Goal: Transaction & Acquisition: Purchase product/service

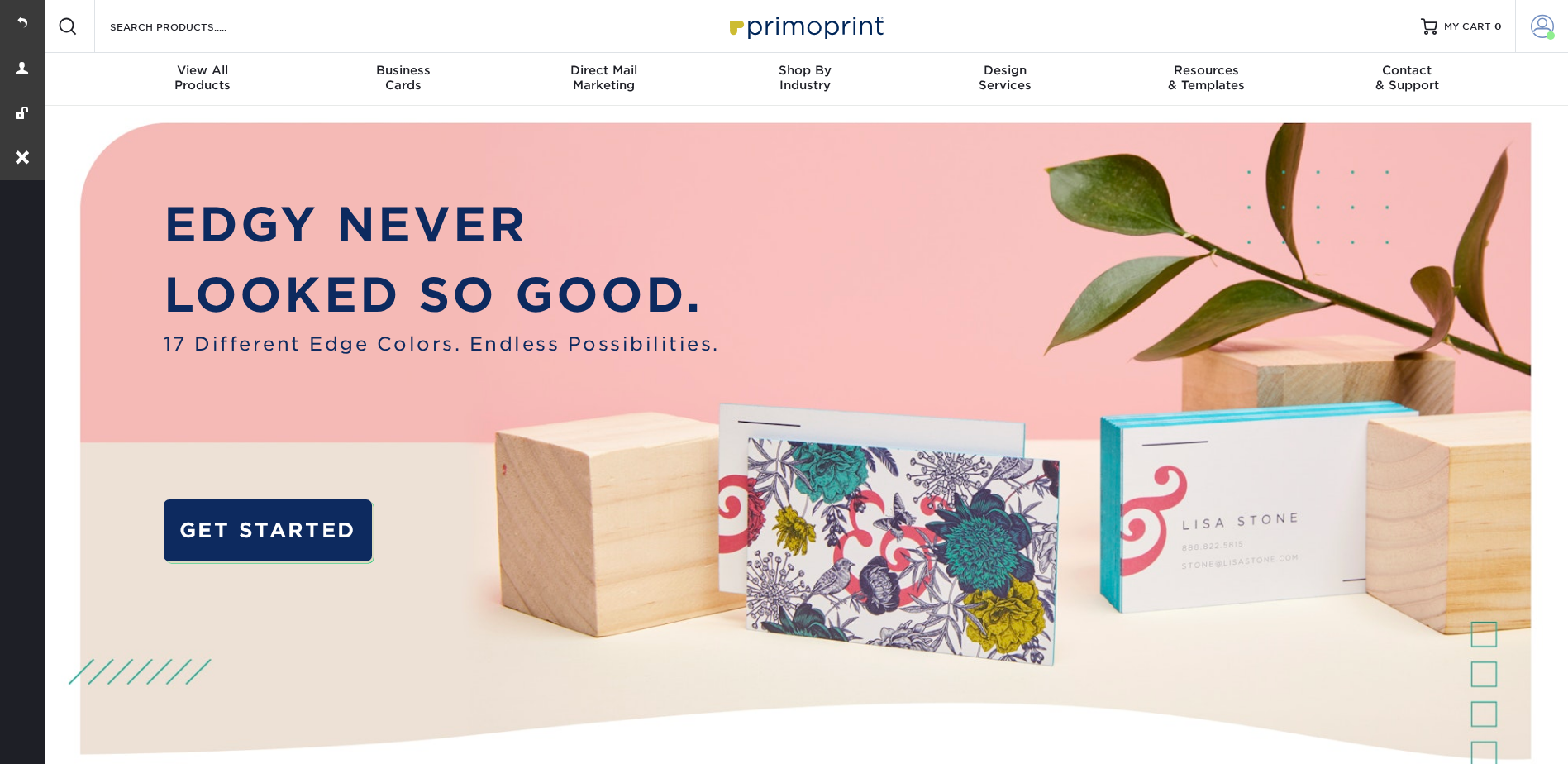
click at [1537, 29] on span at bounding box center [1543, 26] width 23 height 23
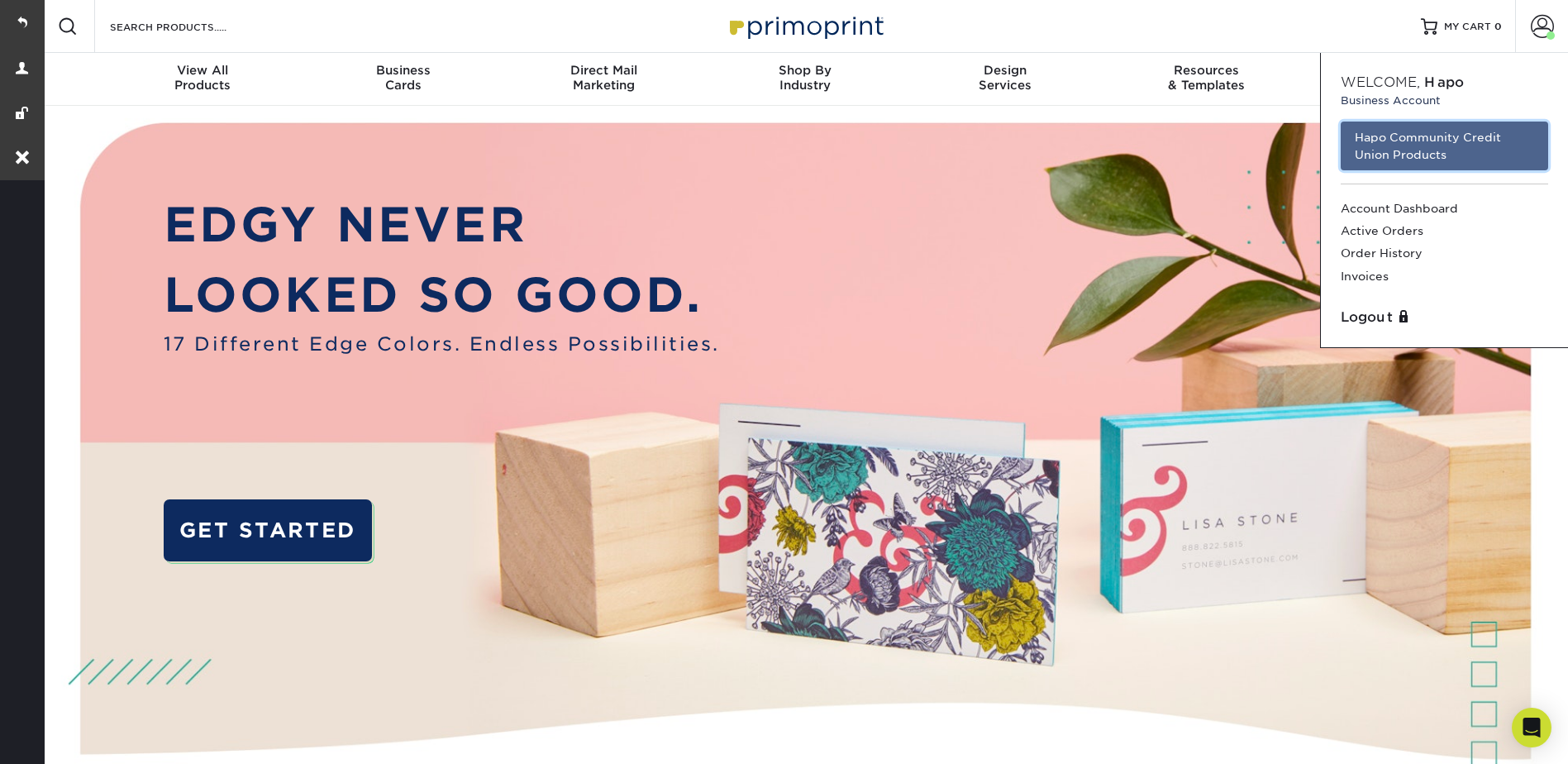
click at [1399, 147] on link "Hapo Community Credit Union Products" at bounding box center [1444, 146] width 208 height 49
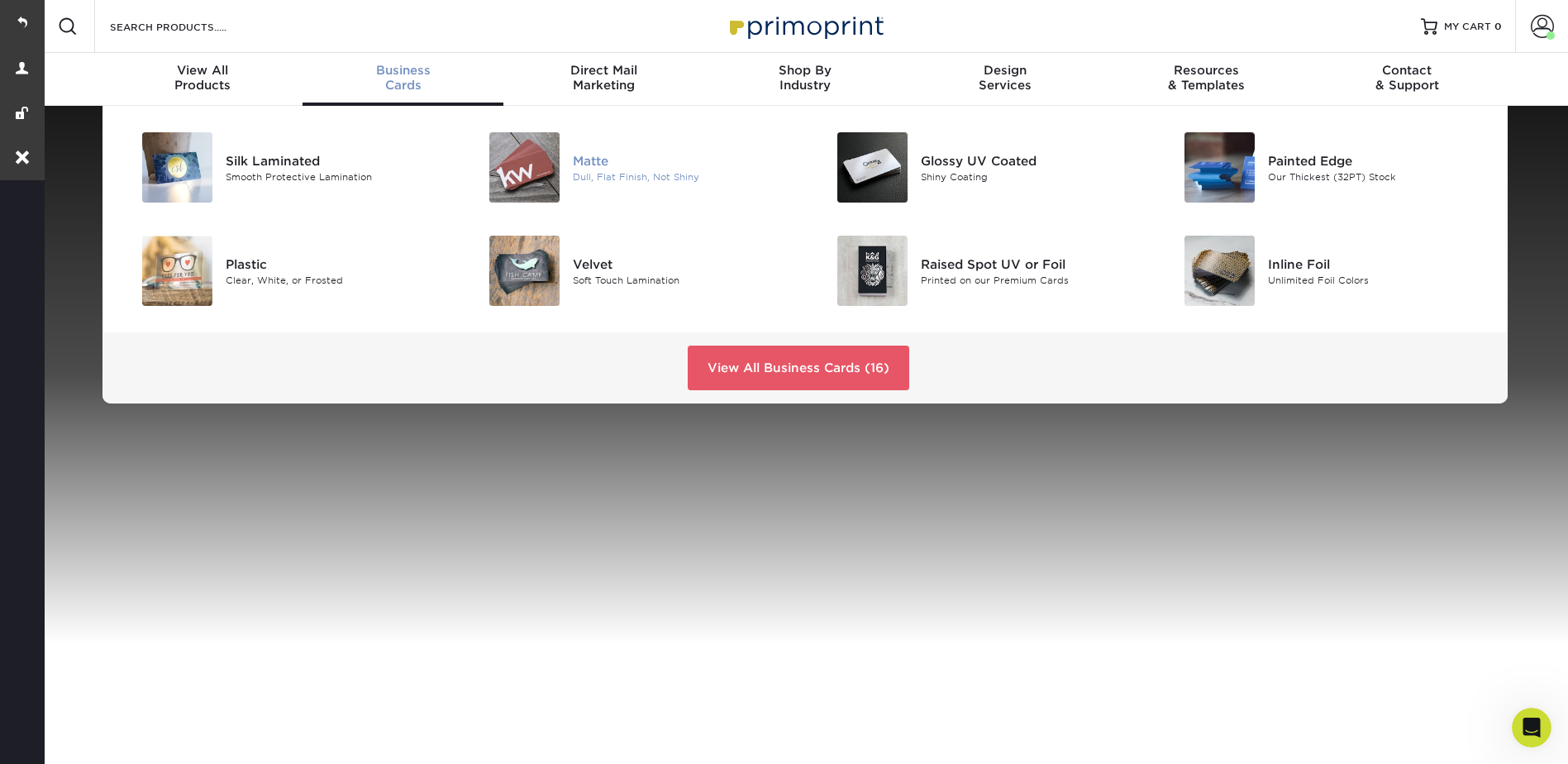
click at [590, 164] on div "Matte" at bounding box center [682, 160] width 219 height 18
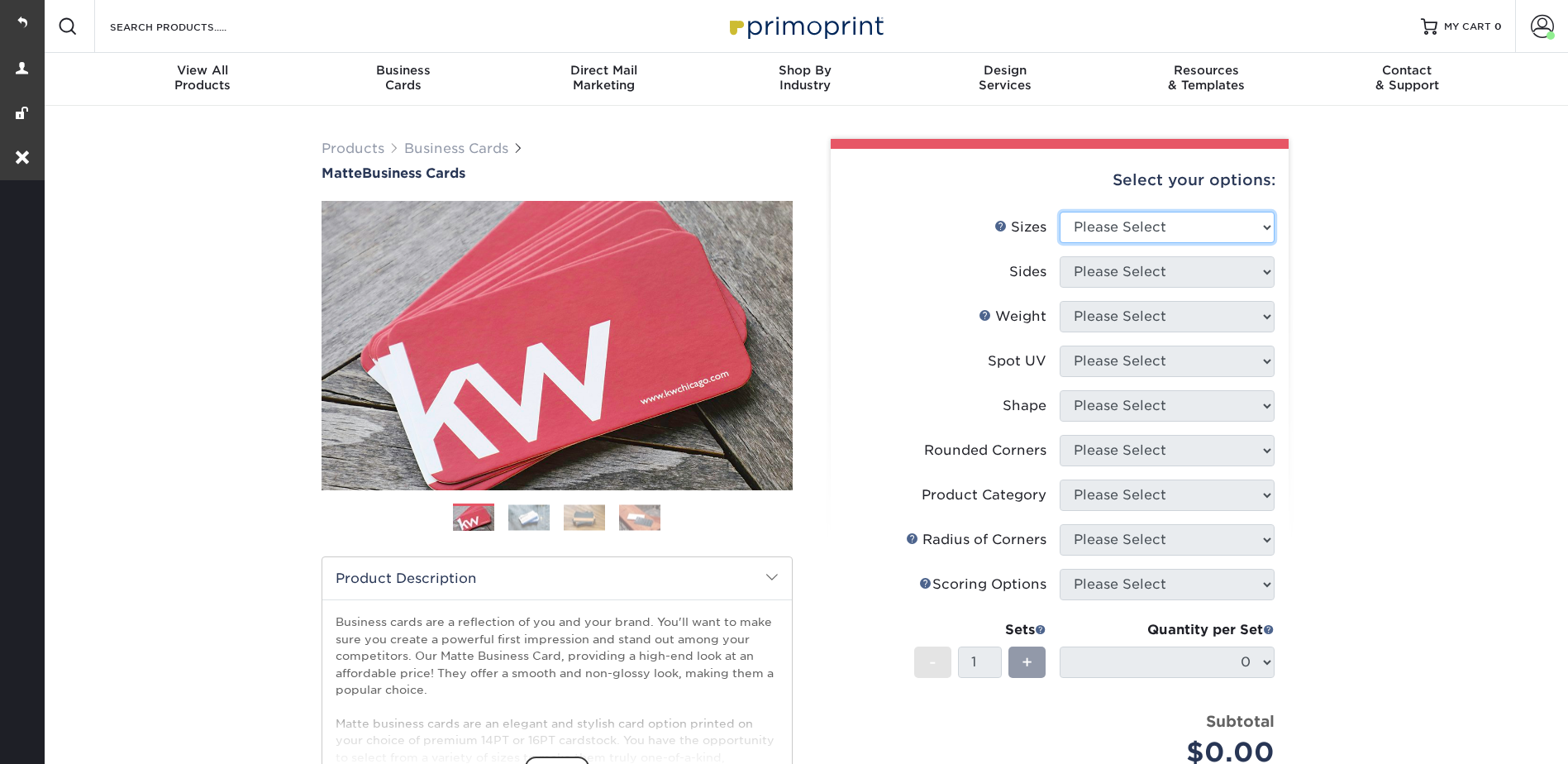
click at [1109, 221] on select "Please Select 1.5" x 3.5" - Mini 1.75" x 3.5" - Mini 2" x 2" - Square 2" x 3" -…" at bounding box center [1167, 227] width 215 height 32
select select "2.00x3.50"
click at [1060, 212] on select "Please Select 1.5" x 3.5" - Mini 1.75" x 3.5" - Mini 2" x 2" - Square 2" x 3" -…" at bounding box center [1167, 227] width 215 height 32
click at [1106, 279] on select "Please Select Print Both Sides Print Front Only" at bounding box center [1167, 271] width 215 height 32
select select "13abbda7-1d64-4f25-8bb2-c179b224825d"
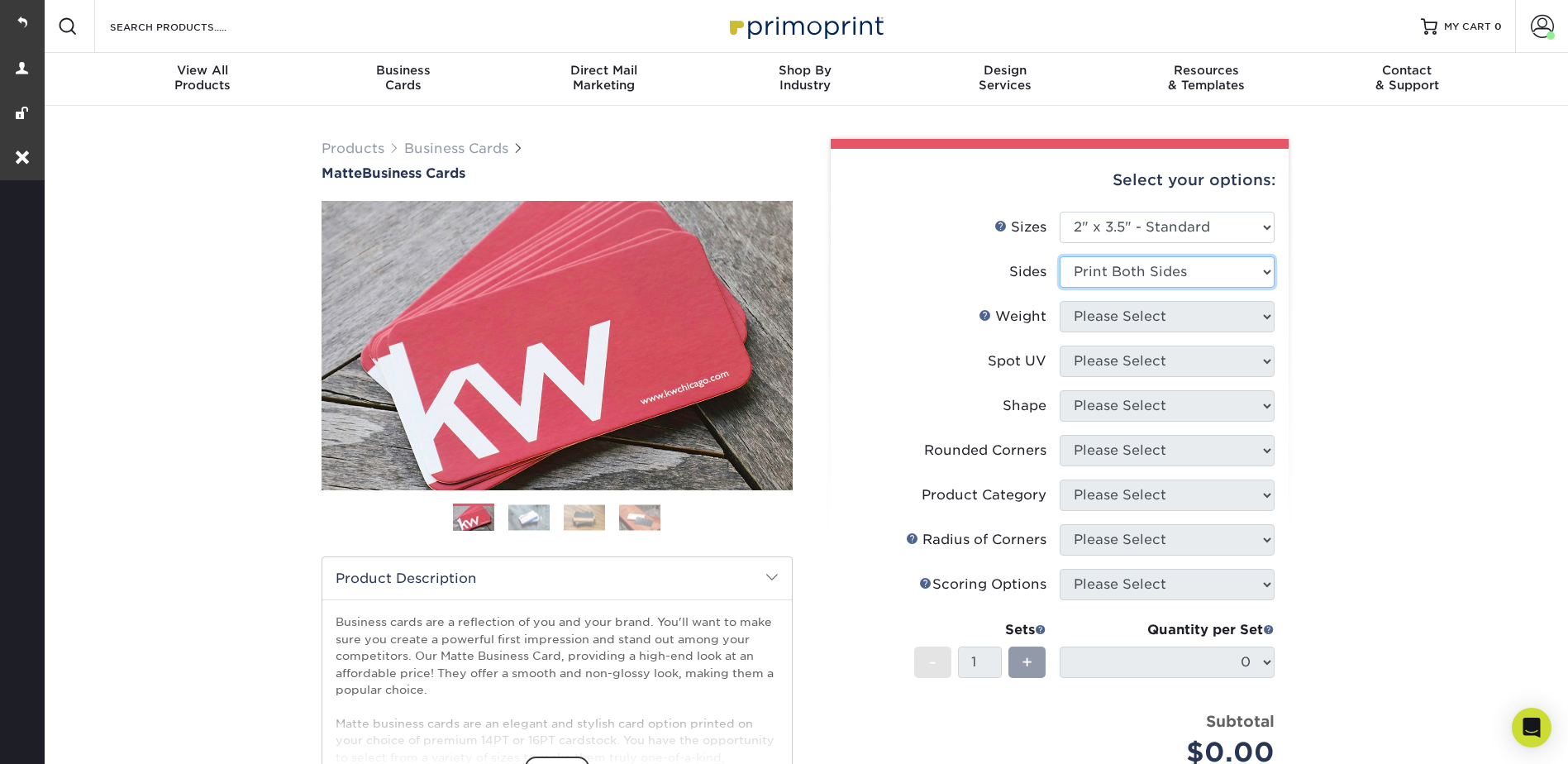
click at [1060, 256] on select "Please Select Print Both Sides Print Front Only" at bounding box center [1167, 271] width 215 height 32
click at [1099, 313] on select "Please Select 16PT 14PT" at bounding box center [1167, 317] width 215 height 32
select select "16PT"
click at [1060, 301] on select "Please Select 16PT 14PT" at bounding box center [1167, 317] width 215 height 32
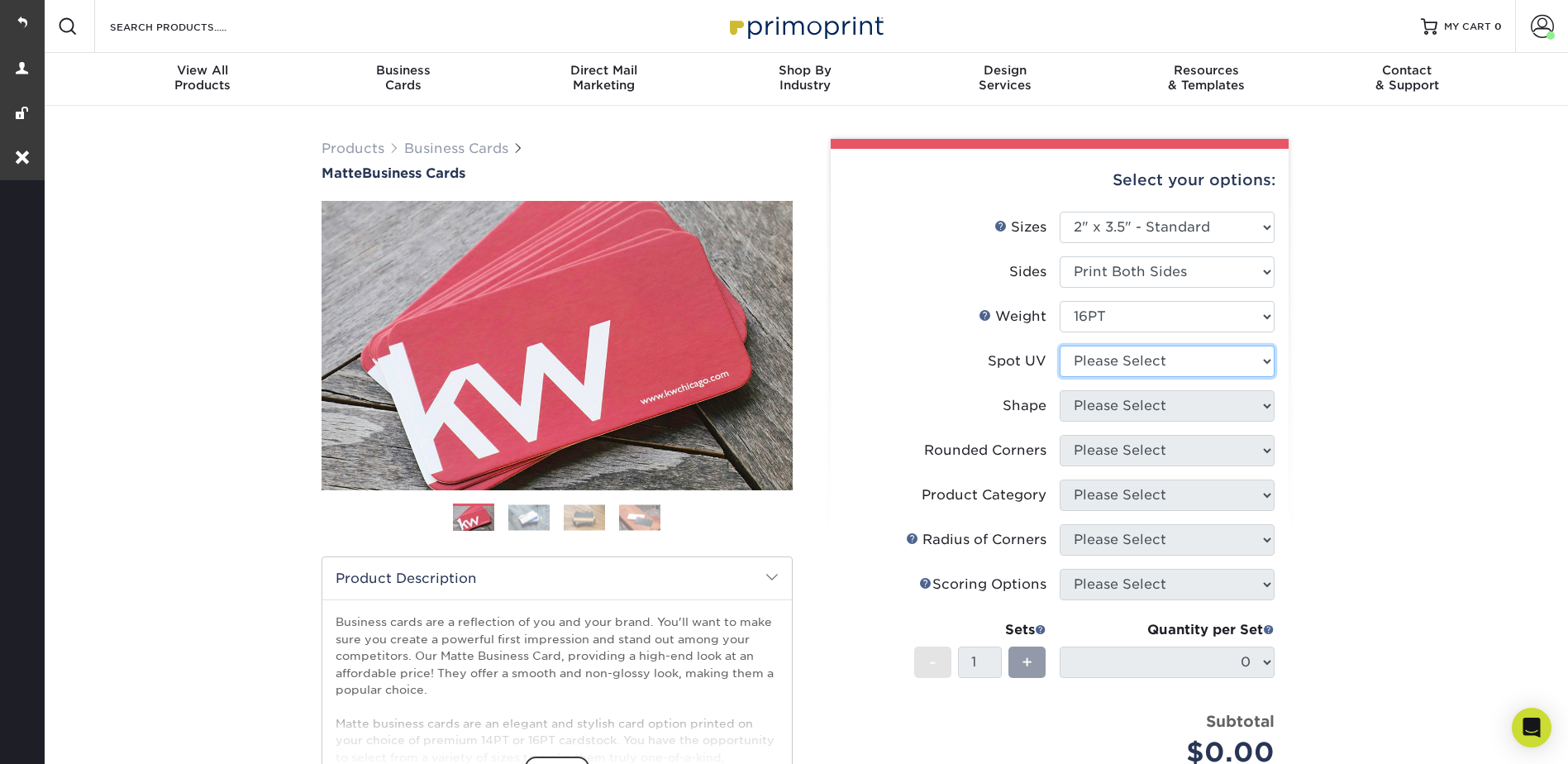
click at [1095, 354] on select "Please Select No Spot UV Front and Back (Both Sides) Front Only Back Only" at bounding box center [1167, 361] width 215 height 32
select select "3"
click at [1060, 346] on select "Please Select No Spot UV Front and Back (Both Sides) Front Only Back Only" at bounding box center [1167, 361] width 215 height 32
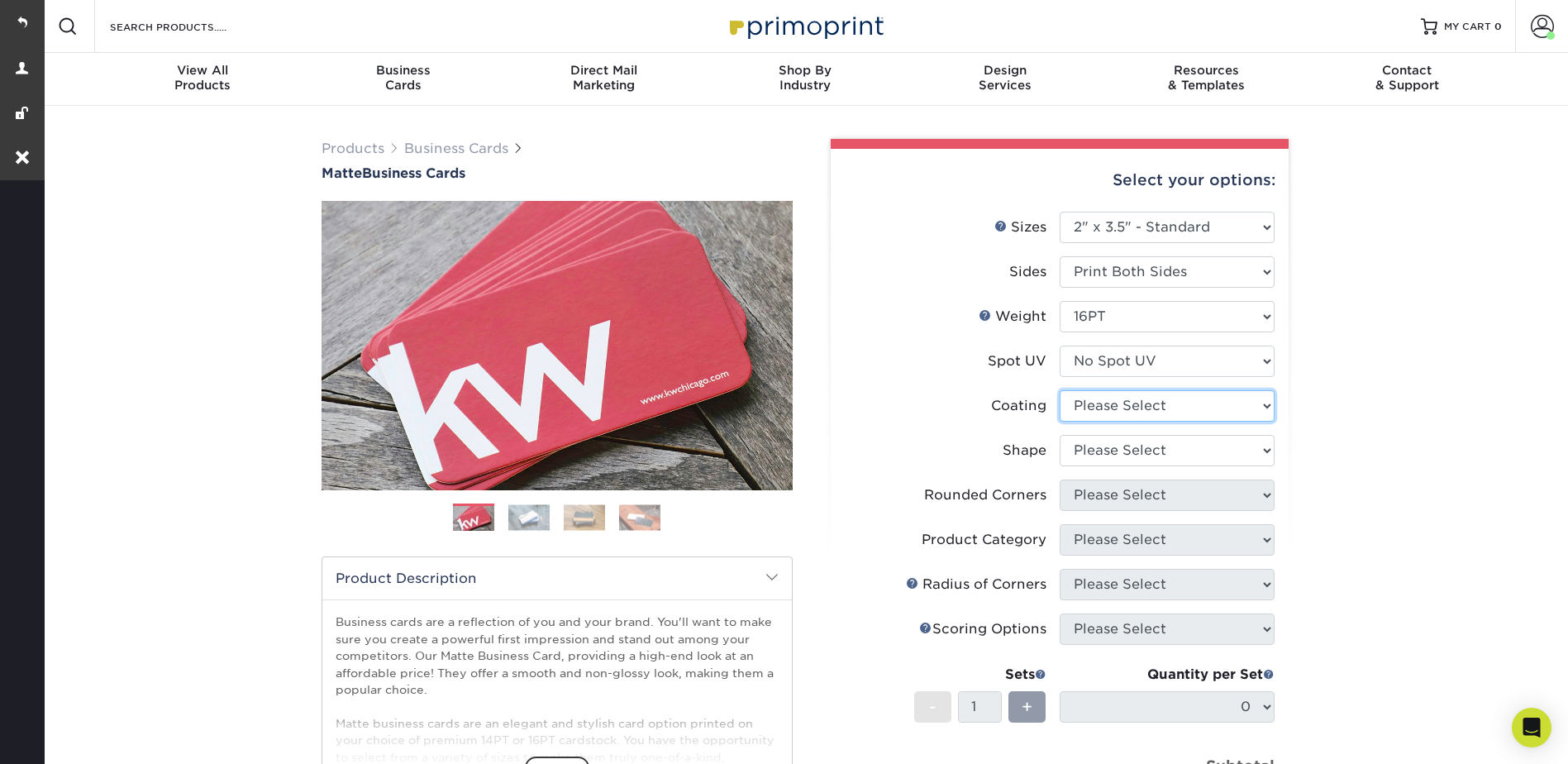
click at [1095, 405] on select at bounding box center [1167, 406] width 215 height 32
select select "121bb7b5-3b4d-429f-bd8d-bbf80e953313"
click at [1060, 390] on select at bounding box center [1167, 406] width 215 height 32
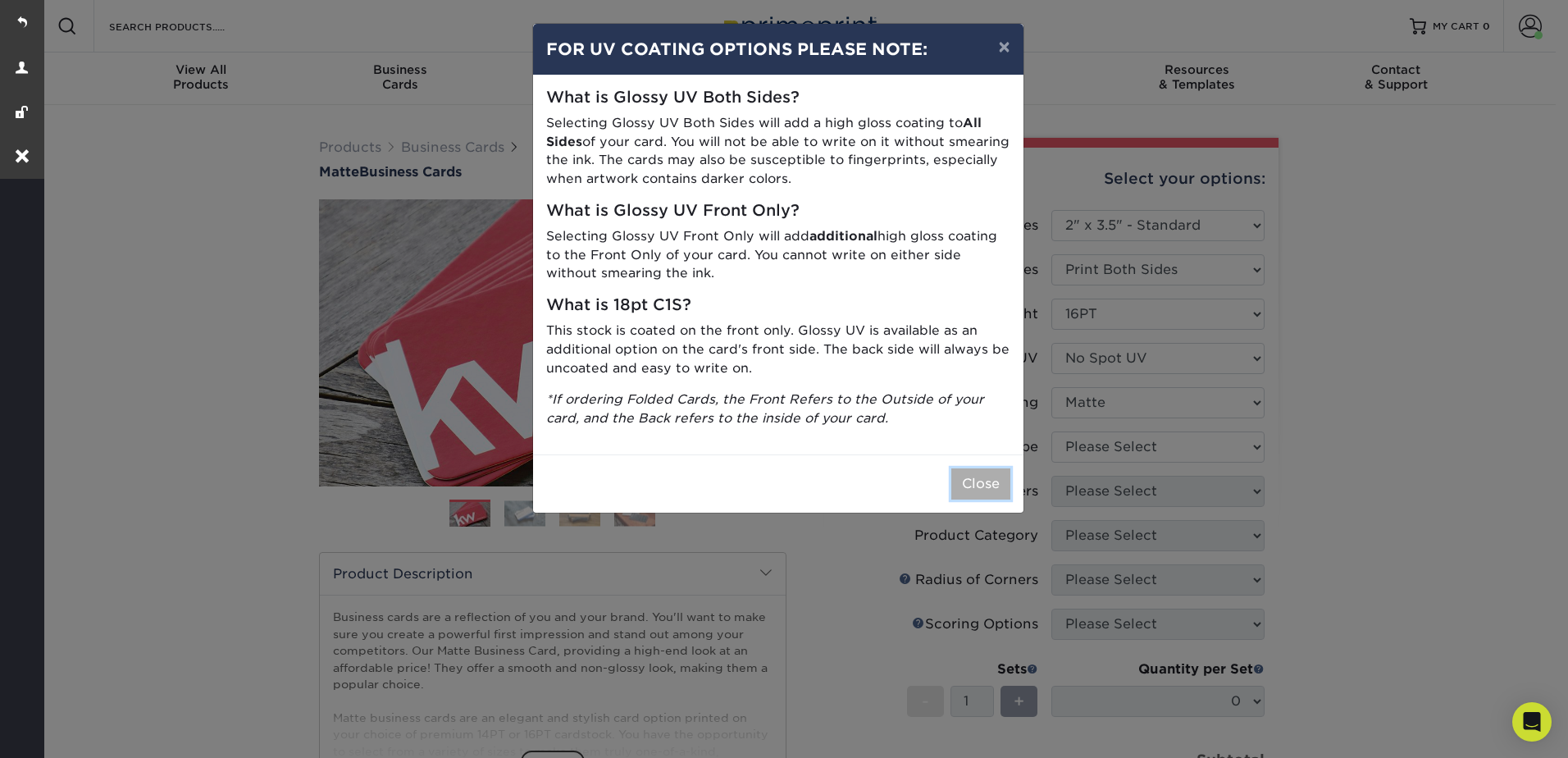
click at [970, 494] on button "Close" at bounding box center [981, 484] width 59 height 32
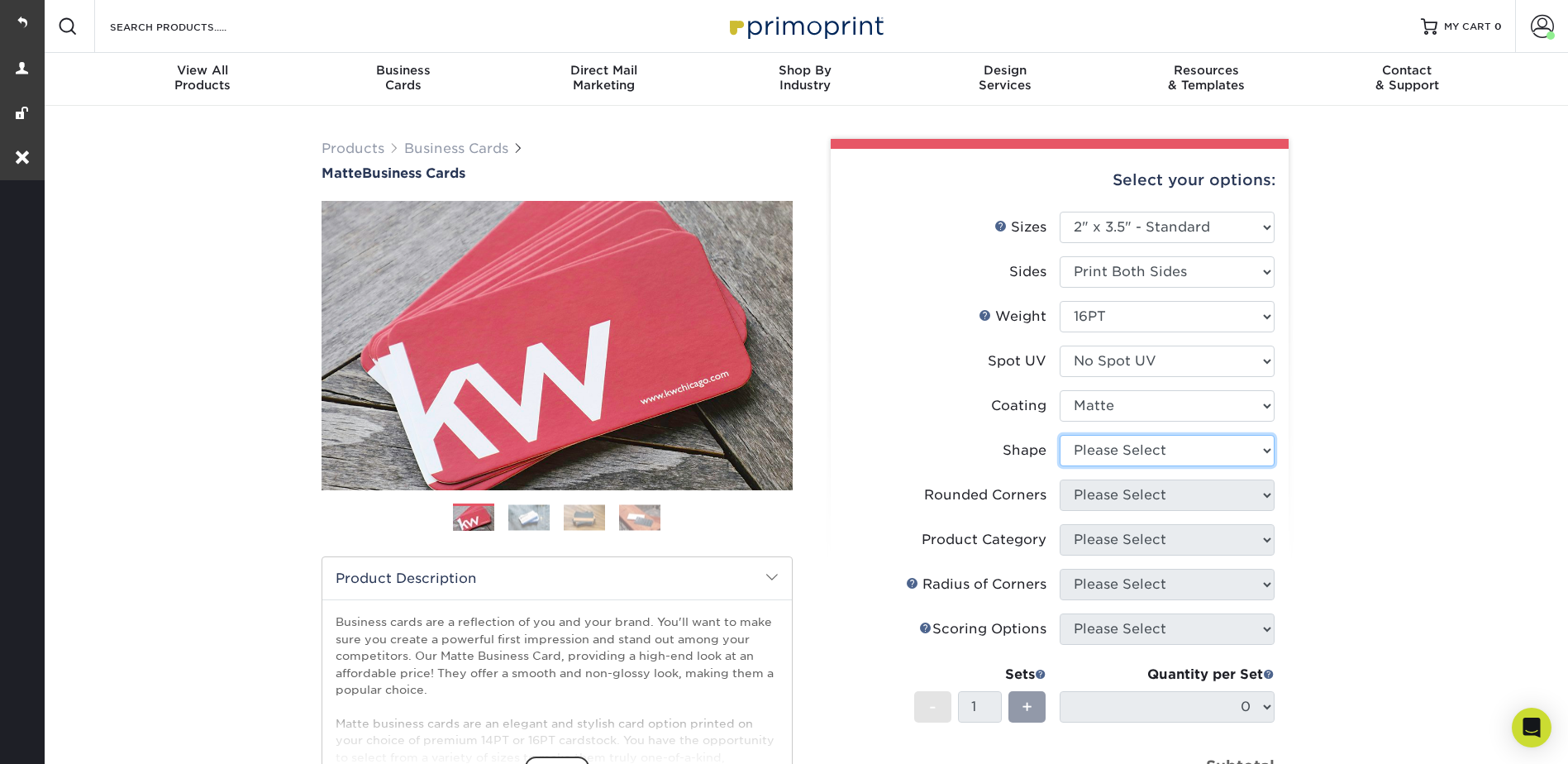
drag, startPoint x: 1089, startPoint y: 449, endPoint x: 1097, endPoint y: 468, distance: 20.6
click at [1089, 449] on select "Please Select Standard Oval" at bounding box center [1167, 450] width 215 height 32
select select "standard"
click at [1060, 435] on select "Please Select Standard Oval" at bounding box center [1167, 450] width 215 height 32
click at [1095, 495] on select "Please Select Yes - Round 2 Corners Yes - Round 4 Corners No" at bounding box center [1167, 495] width 215 height 32
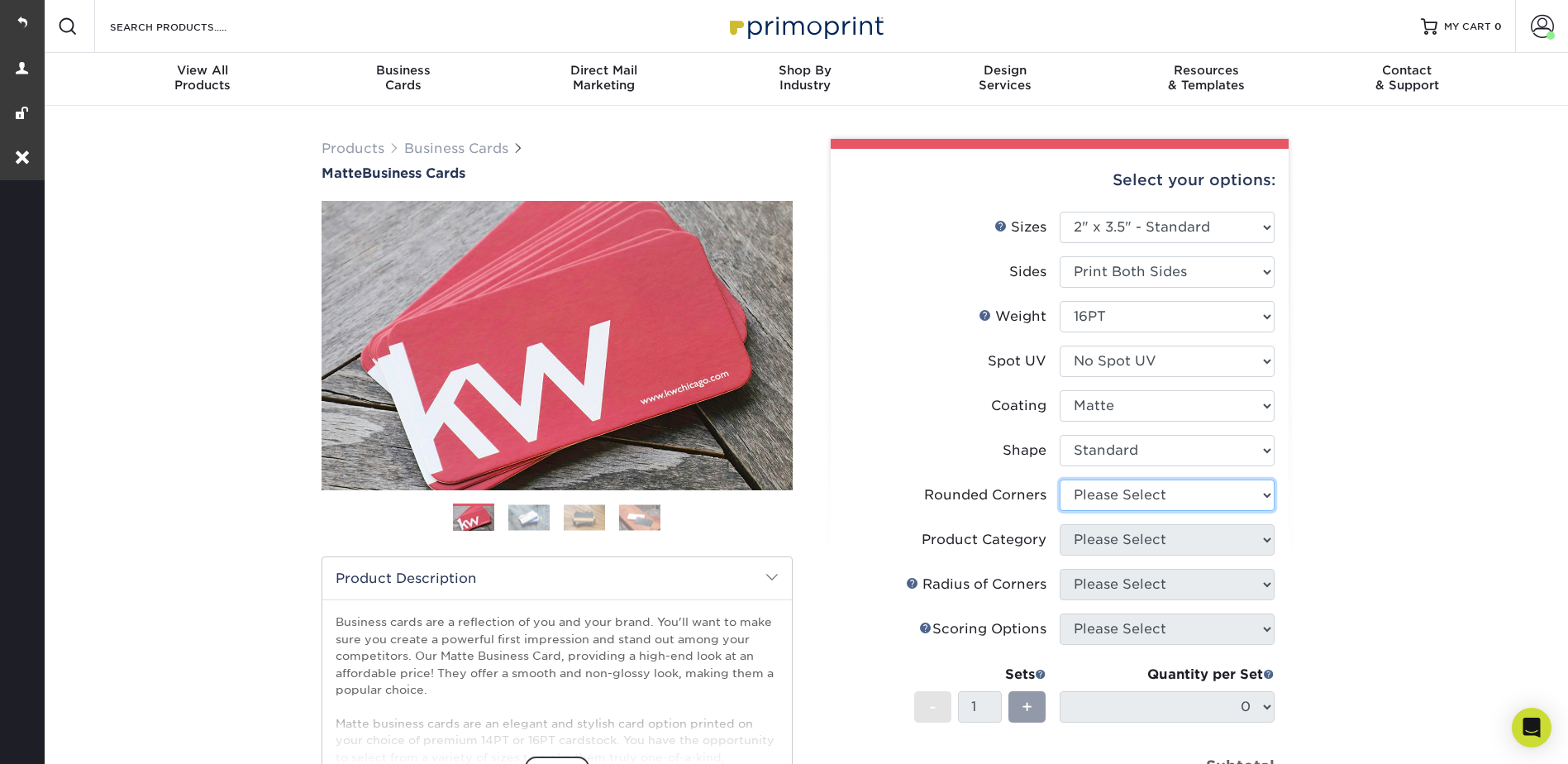
select select "0"
click at [1060, 480] on select "Please Select Yes - Round 2 Corners Yes - Round 4 Corners No" at bounding box center [1167, 495] width 215 height 32
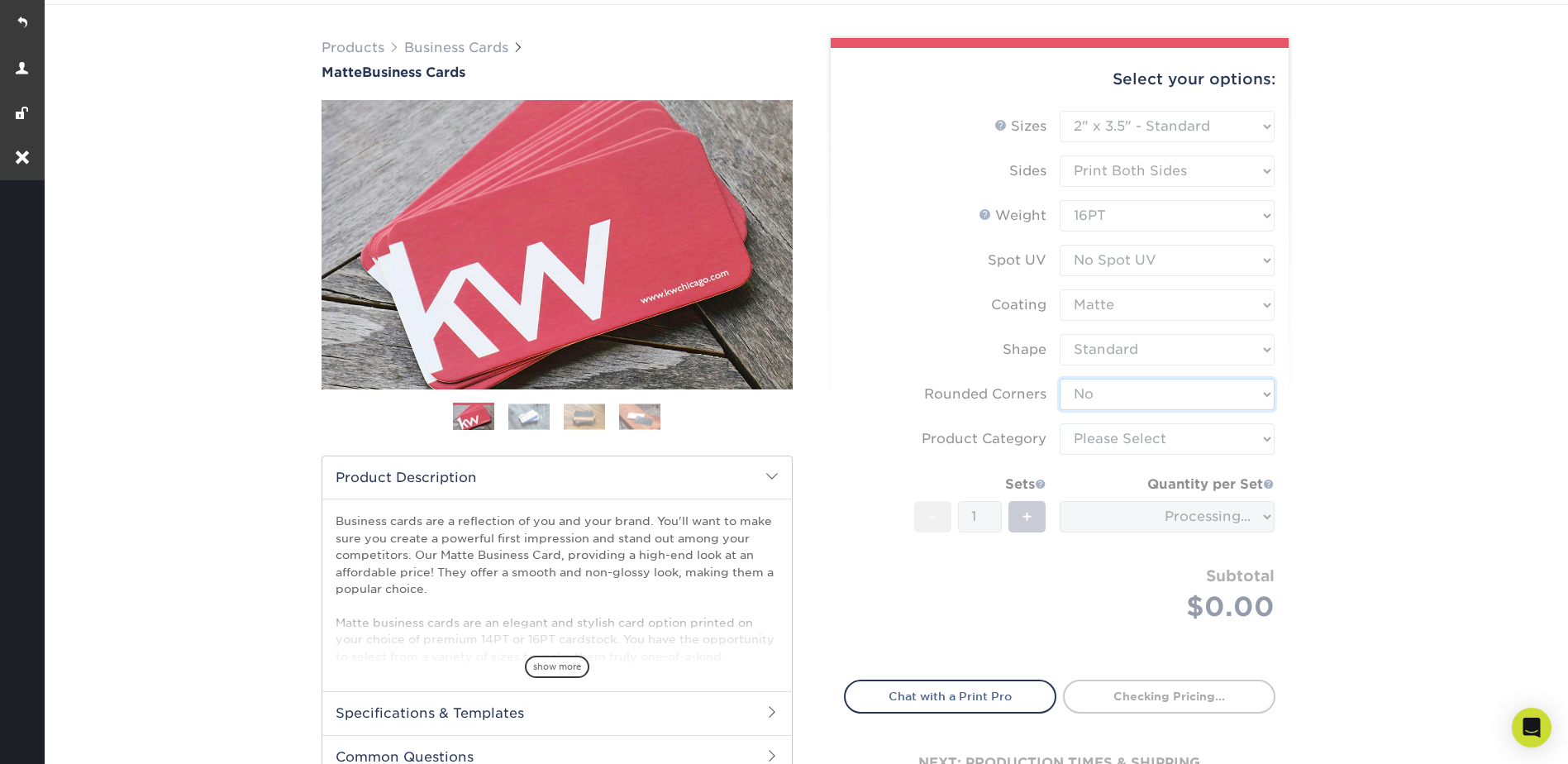
scroll to position [248, 0]
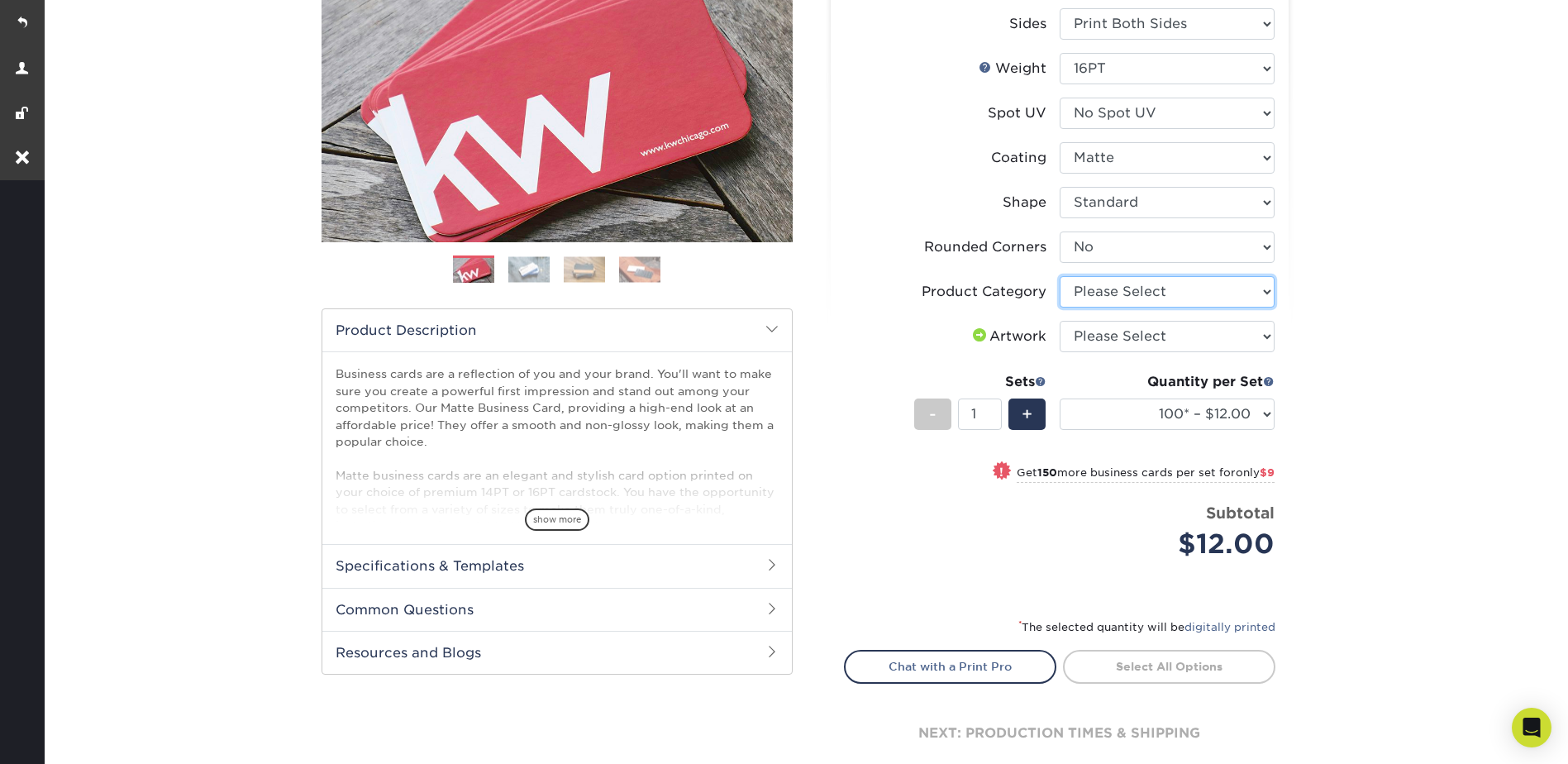
drag, startPoint x: 1092, startPoint y: 285, endPoint x: 1095, endPoint y: 307, distance: 22.2
click at [1092, 285] on select "Please Select Business Cards" at bounding box center [1167, 292] width 215 height 32
select select "3b5148f1-0588-4f88-a218-97bcfdce65c1"
click at [1060, 276] on select "Please Select Business Cards" at bounding box center [1167, 292] width 215 height 32
click at [1092, 332] on select "Please Select I will upload files I need a design - $100" at bounding box center [1167, 336] width 215 height 32
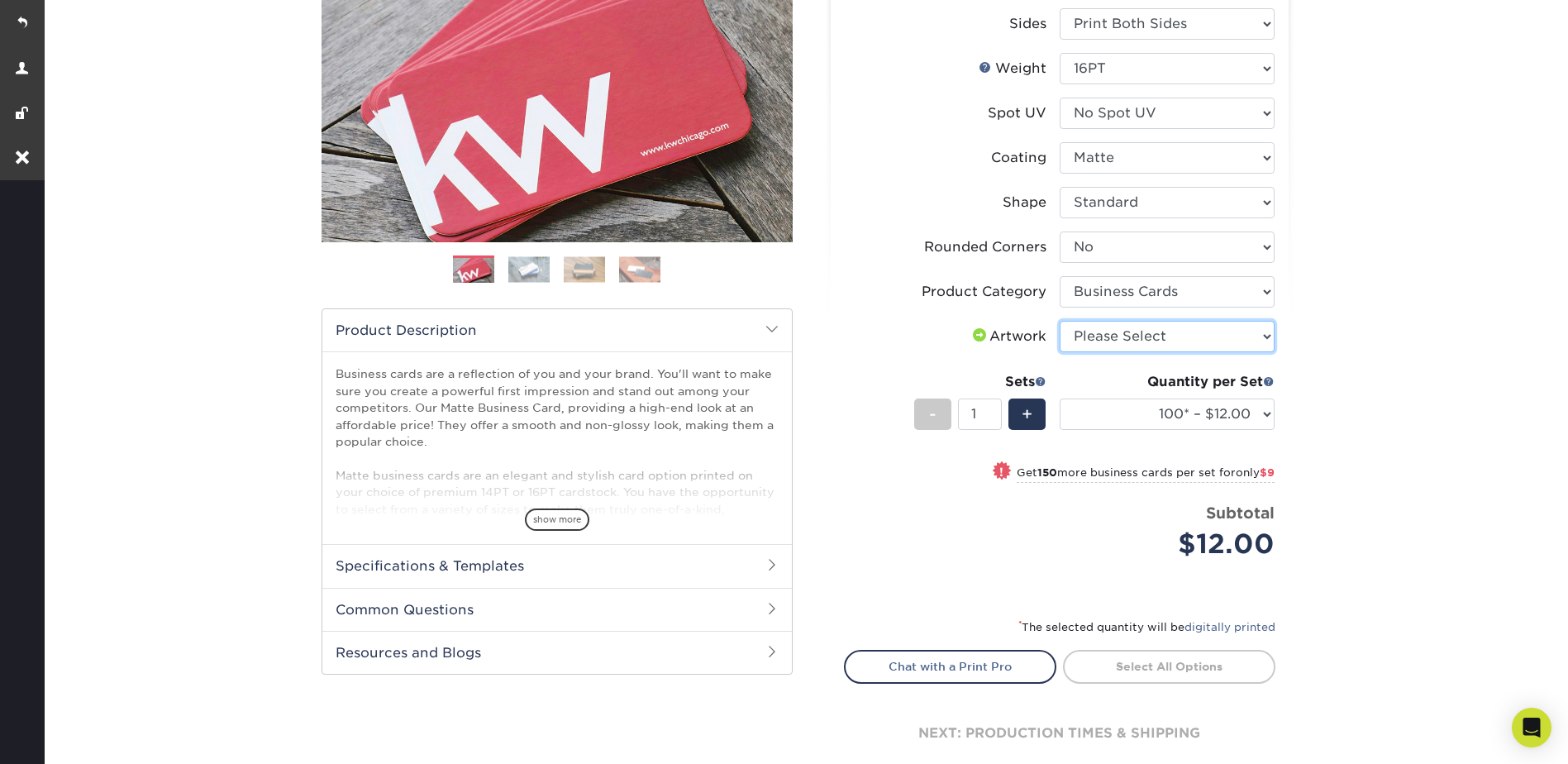
select select "upload"
click at [1060, 321] on select "Please Select I will upload files I need a design - $100" at bounding box center [1167, 336] width 215 height 32
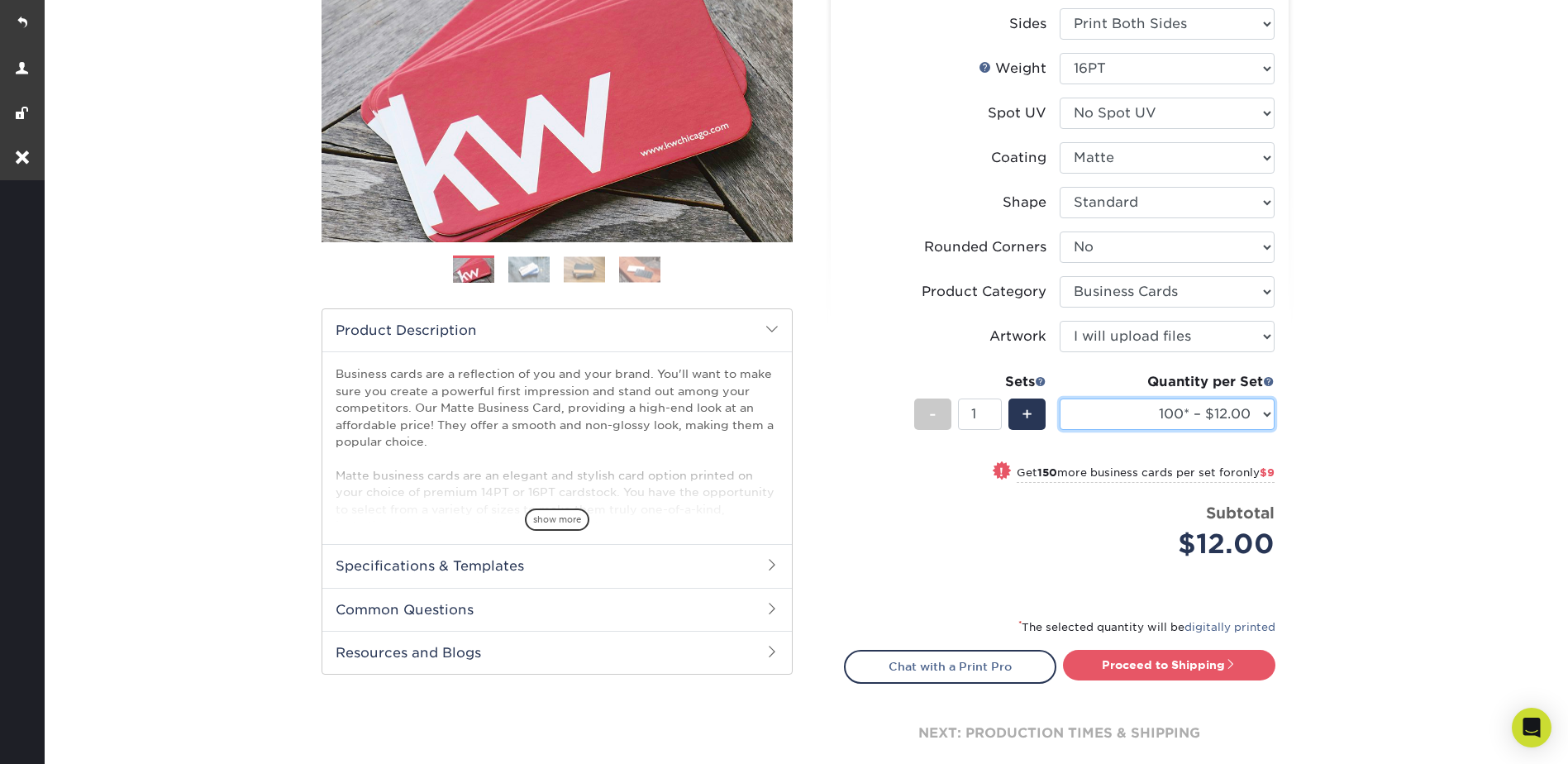
click at [1145, 411] on select "100* – $12.00 250* – $21.00 500 – $42.00 1000 – $53.00 2500 – $95.00 5000 – $18…" at bounding box center [1167, 414] width 215 height 32
select select "1000 – $53.00"
click at [1060, 399] on select "100* – $12.00 250* – $21.00 500 – $42.00 1000 – $53.00 2500 – $95.00 5000 – $18…" at bounding box center [1167, 414] width 215 height 32
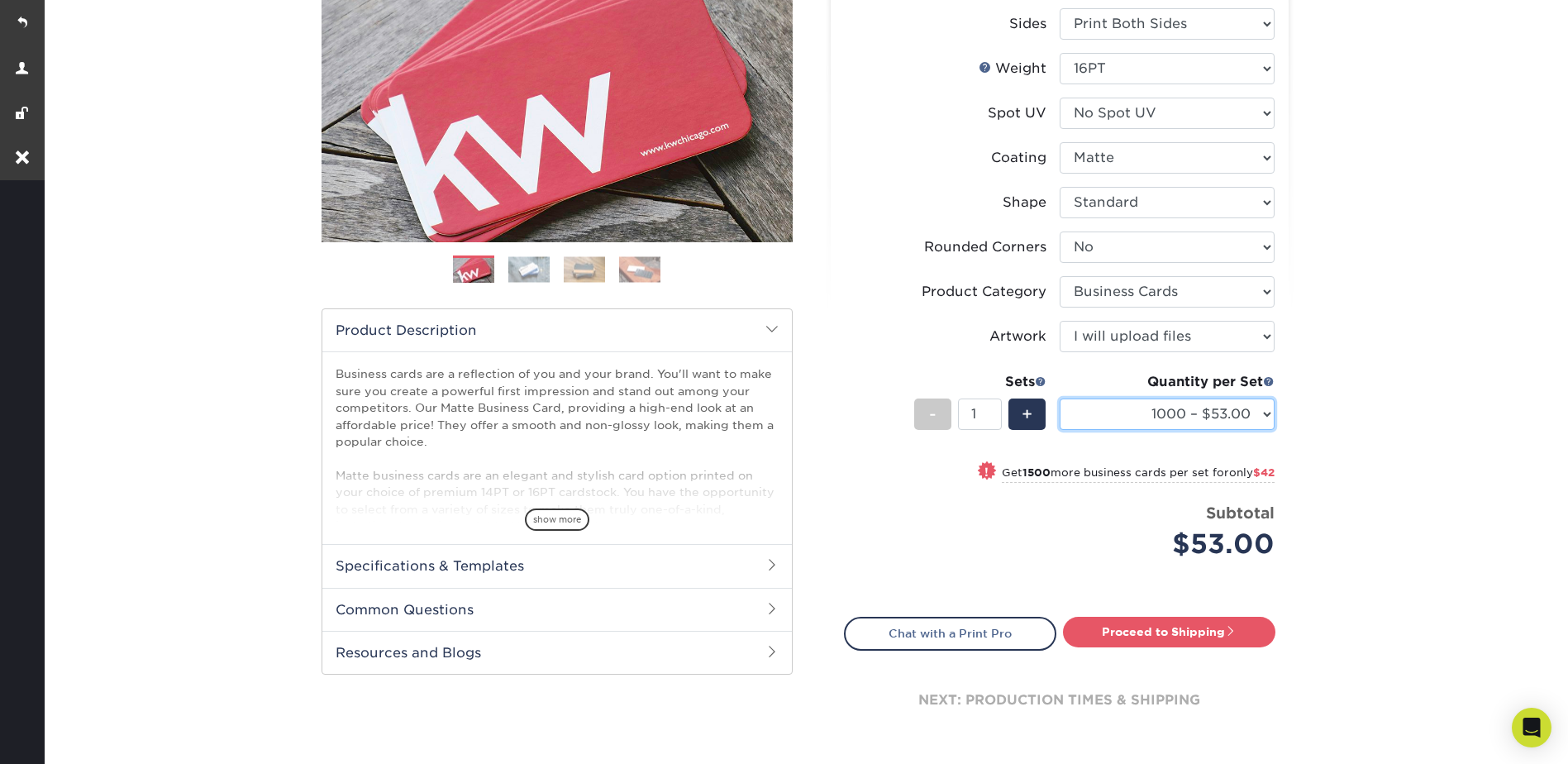
scroll to position [662, 0]
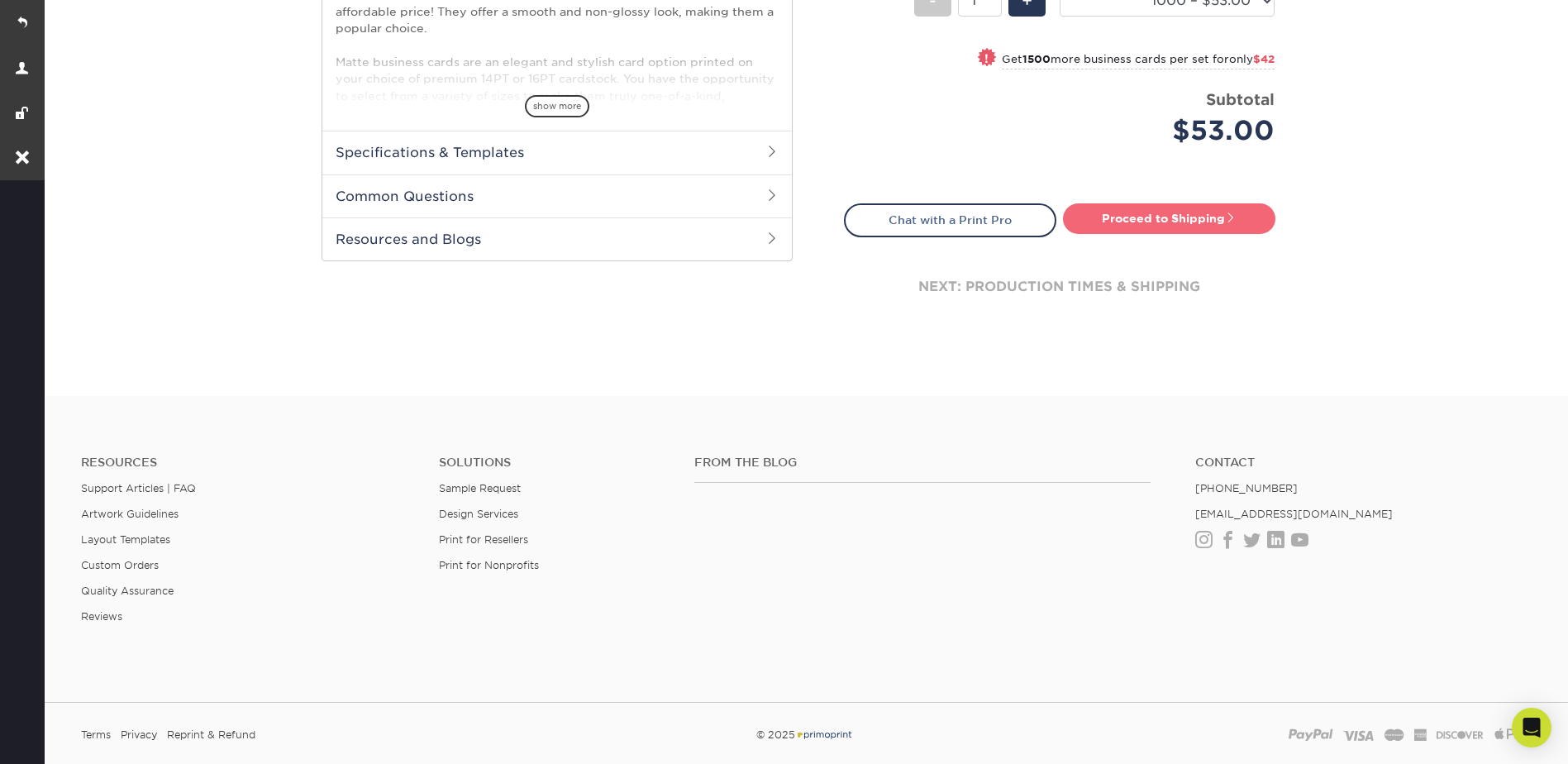
click at [1158, 232] on link "Proceed to Shipping" at bounding box center [1169, 218] width 212 height 30
type input "Set 1"
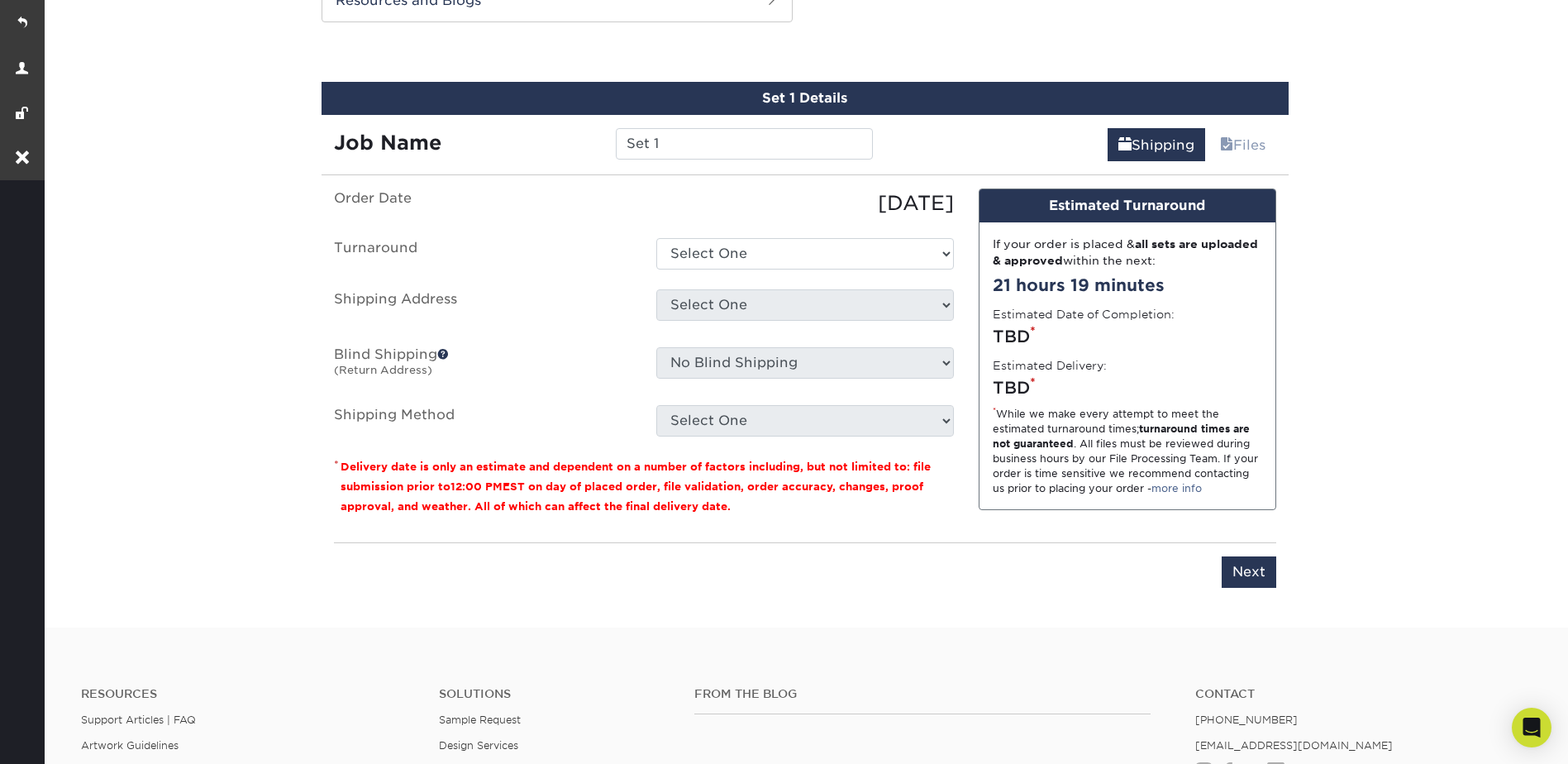
scroll to position [911, 0]
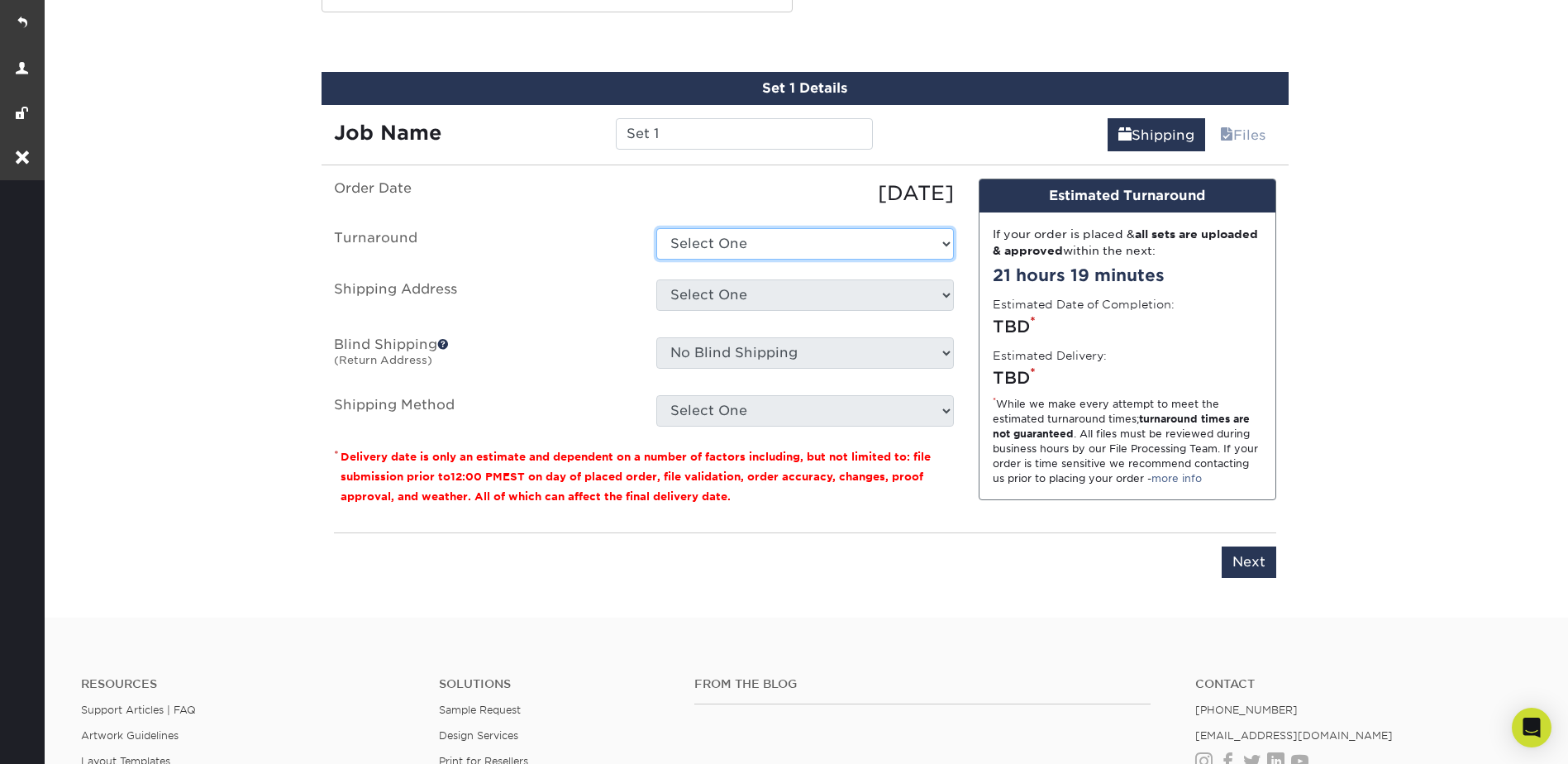
click at [716, 235] on select "Select One 2-4 Business Days 2 Day Next Business Day" at bounding box center [805, 243] width 297 height 32
select select "b26dbba4-becb-4f18-80b9-4627273e8b11"
click at [657, 228] on select "Select One 2-4 Business Days 2 Day Next Business Day" at bounding box center [805, 243] width 297 height 32
click at [707, 291] on select "Select One Belmont Branch Clearwater College Place Commericial Services Connell…" at bounding box center [805, 295] width 297 height 32
select select "183780"
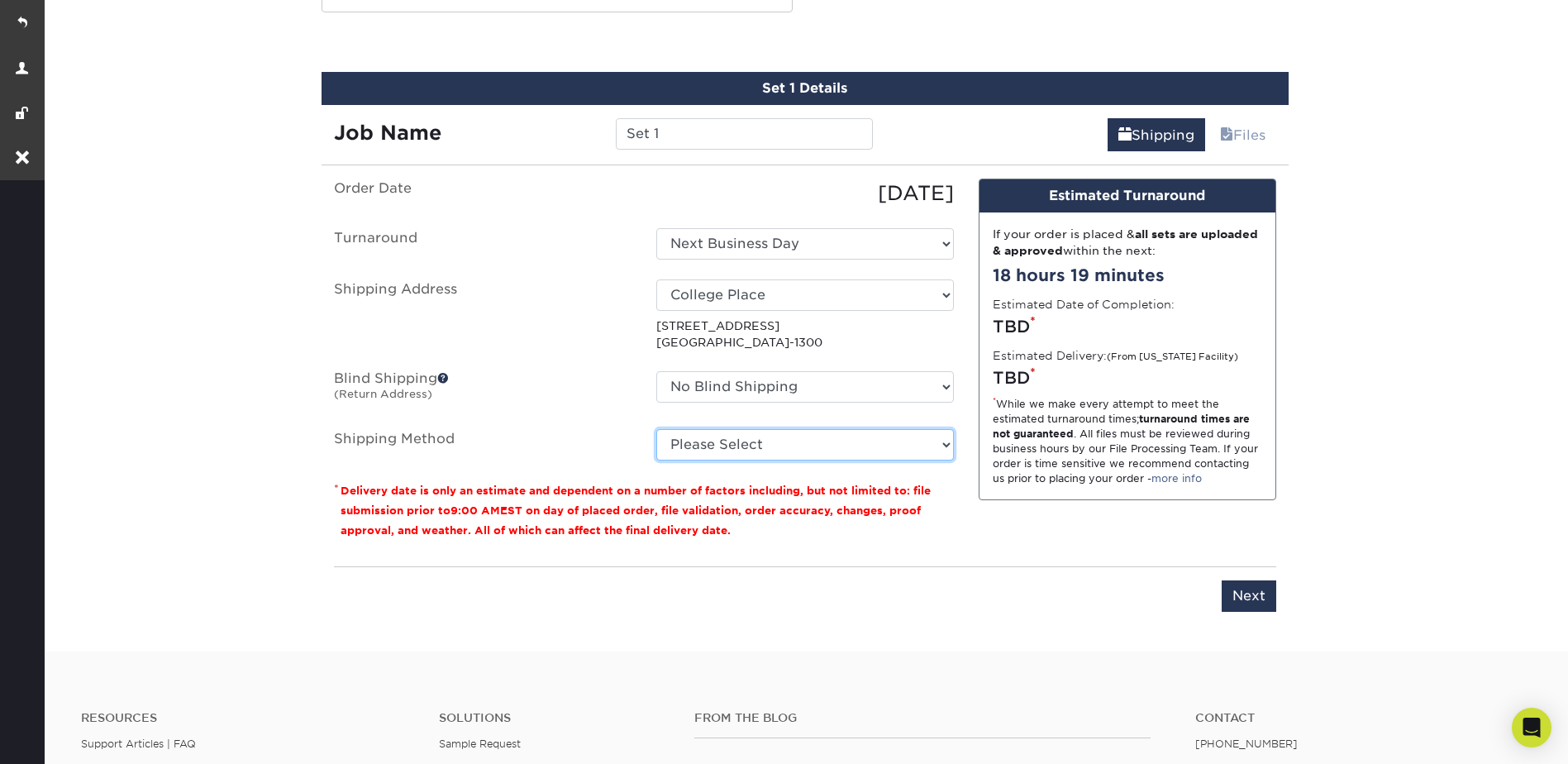
click at [718, 437] on select "Please Select Ground Shipping (+$8.96) 3 Day Shipping Service (+$15.58) 2 Day A…" at bounding box center [805, 444] width 297 height 32
select select "03"
click at [657, 429] on select "Please Select Ground Shipping (+$8.96) 3 Day Shipping Service (+$15.58) 2 Day A…" at bounding box center [805, 444] width 297 height 32
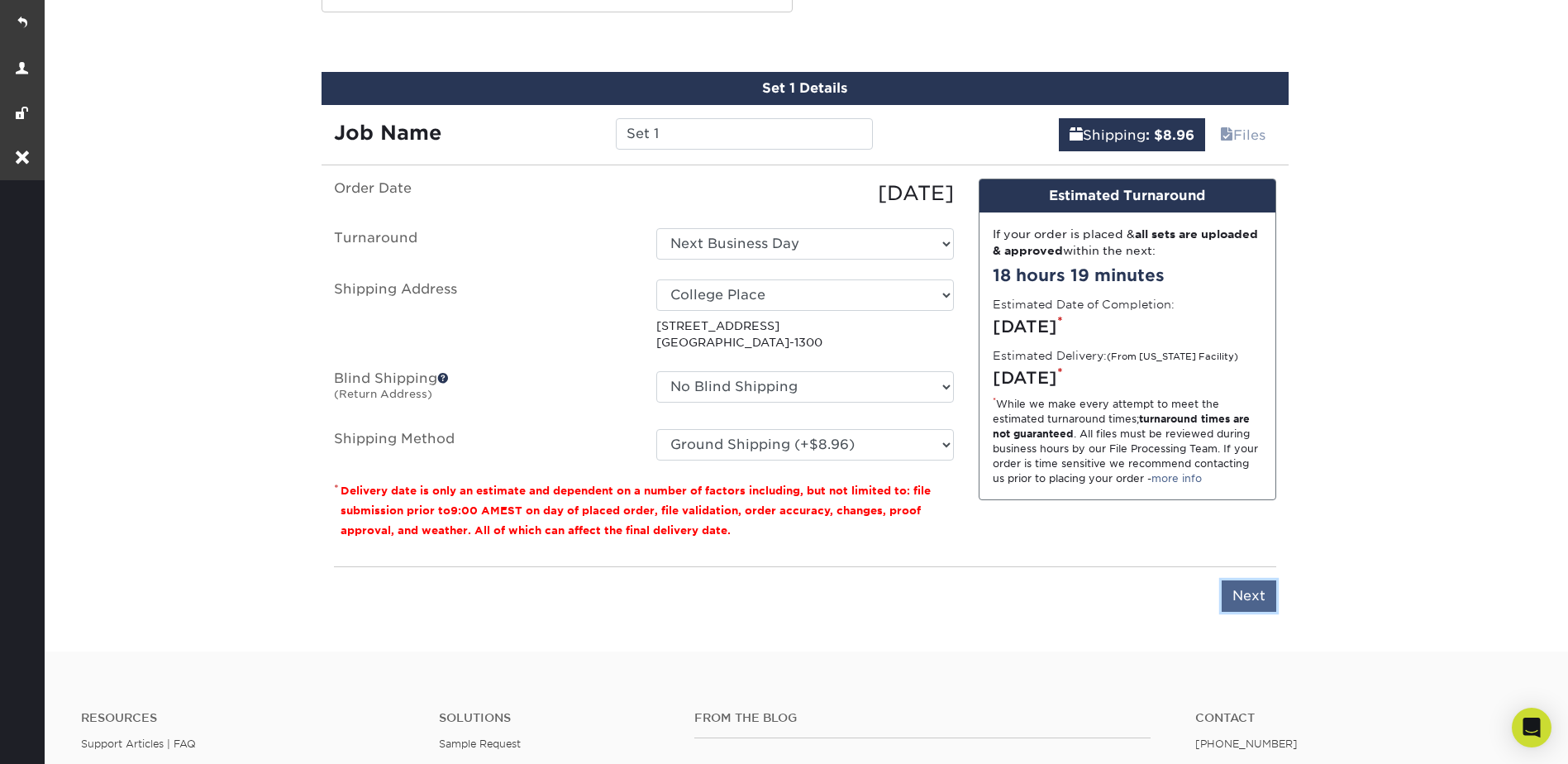
click at [1234, 587] on input "Next" at bounding box center [1248, 596] width 55 height 32
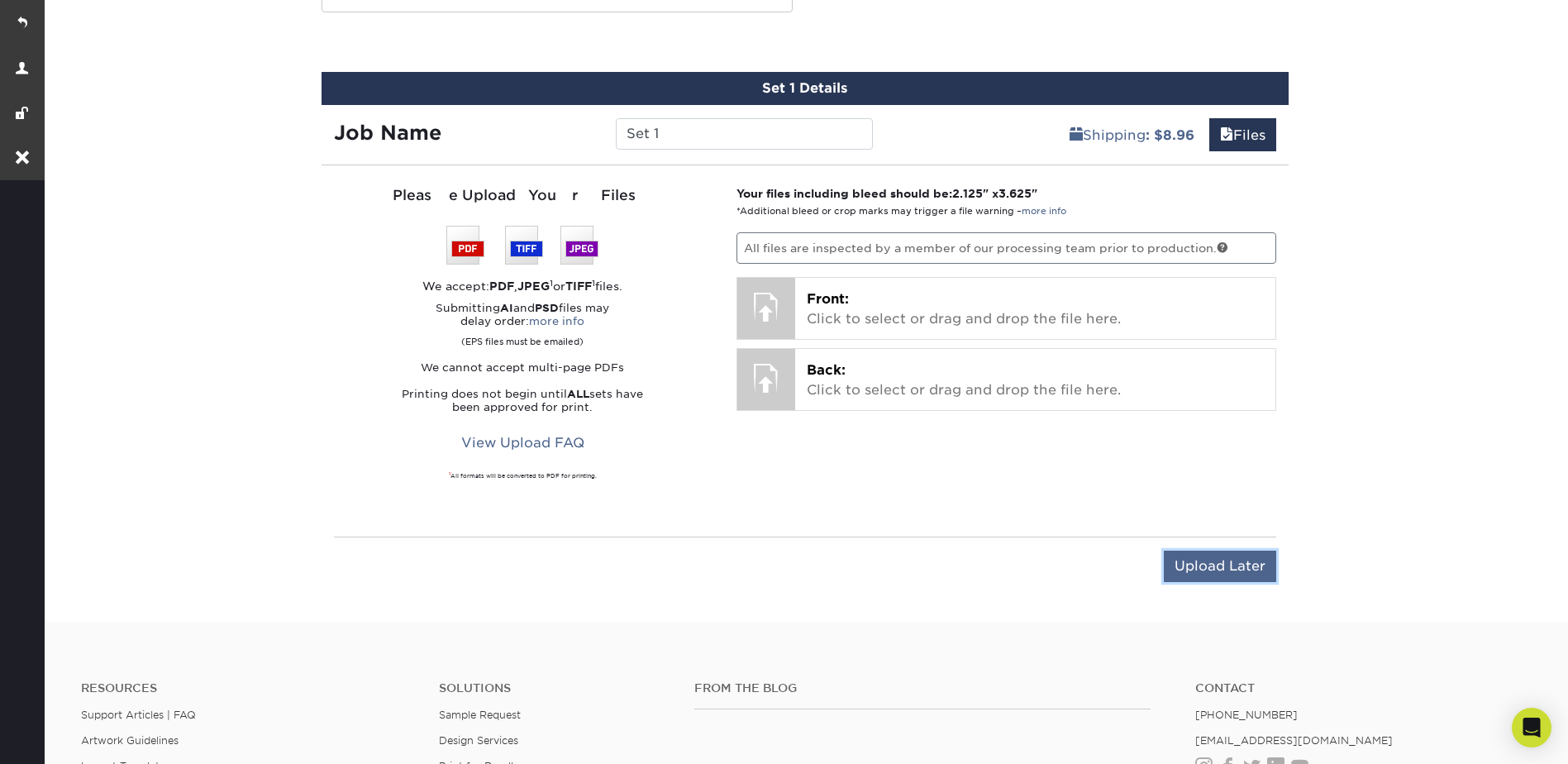
click at [1207, 563] on input "Upload Later" at bounding box center [1219, 566] width 112 height 32
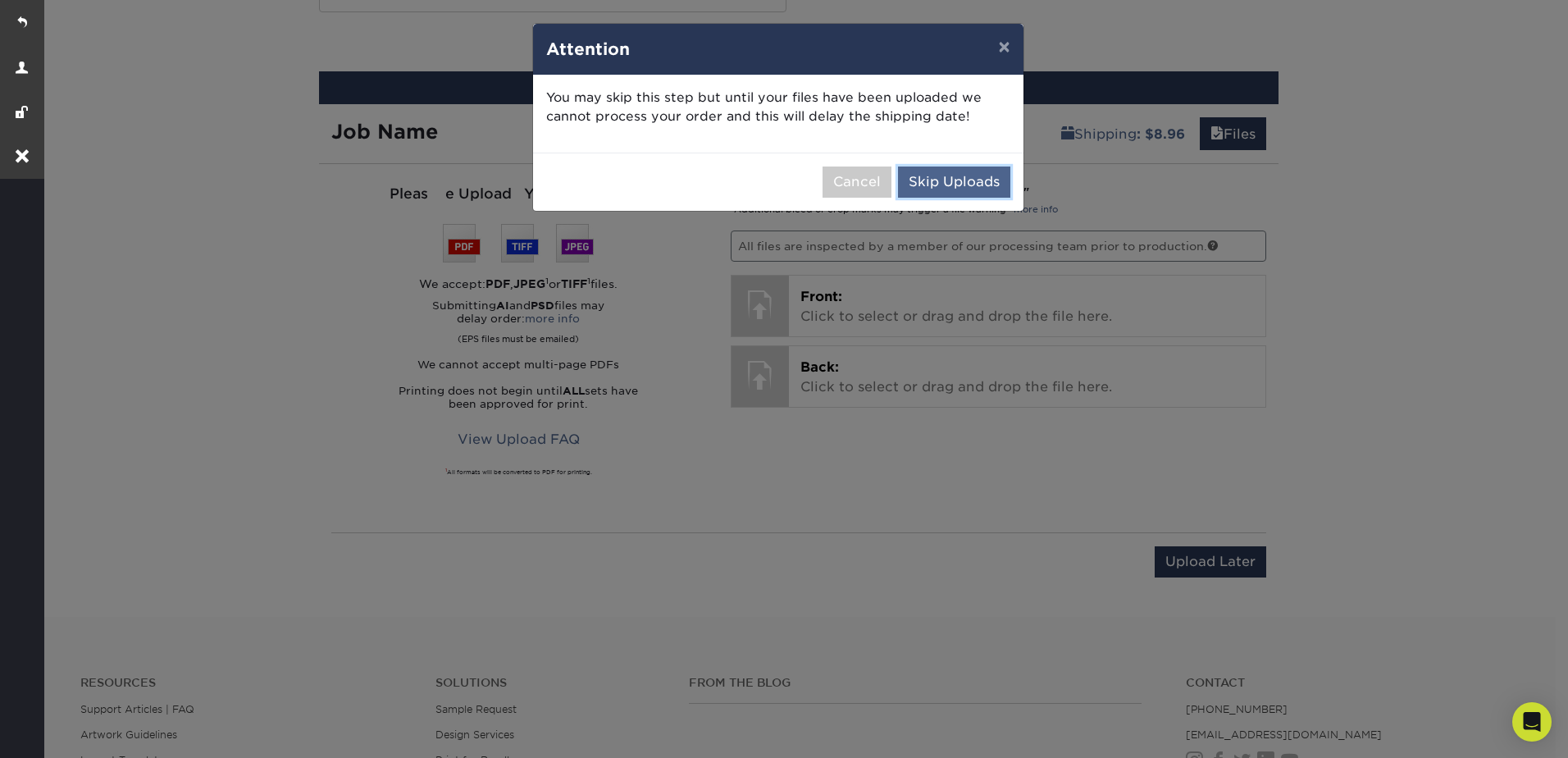
click at [955, 178] on button "Skip Uploads" at bounding box center [954, 182] width 112 height 32
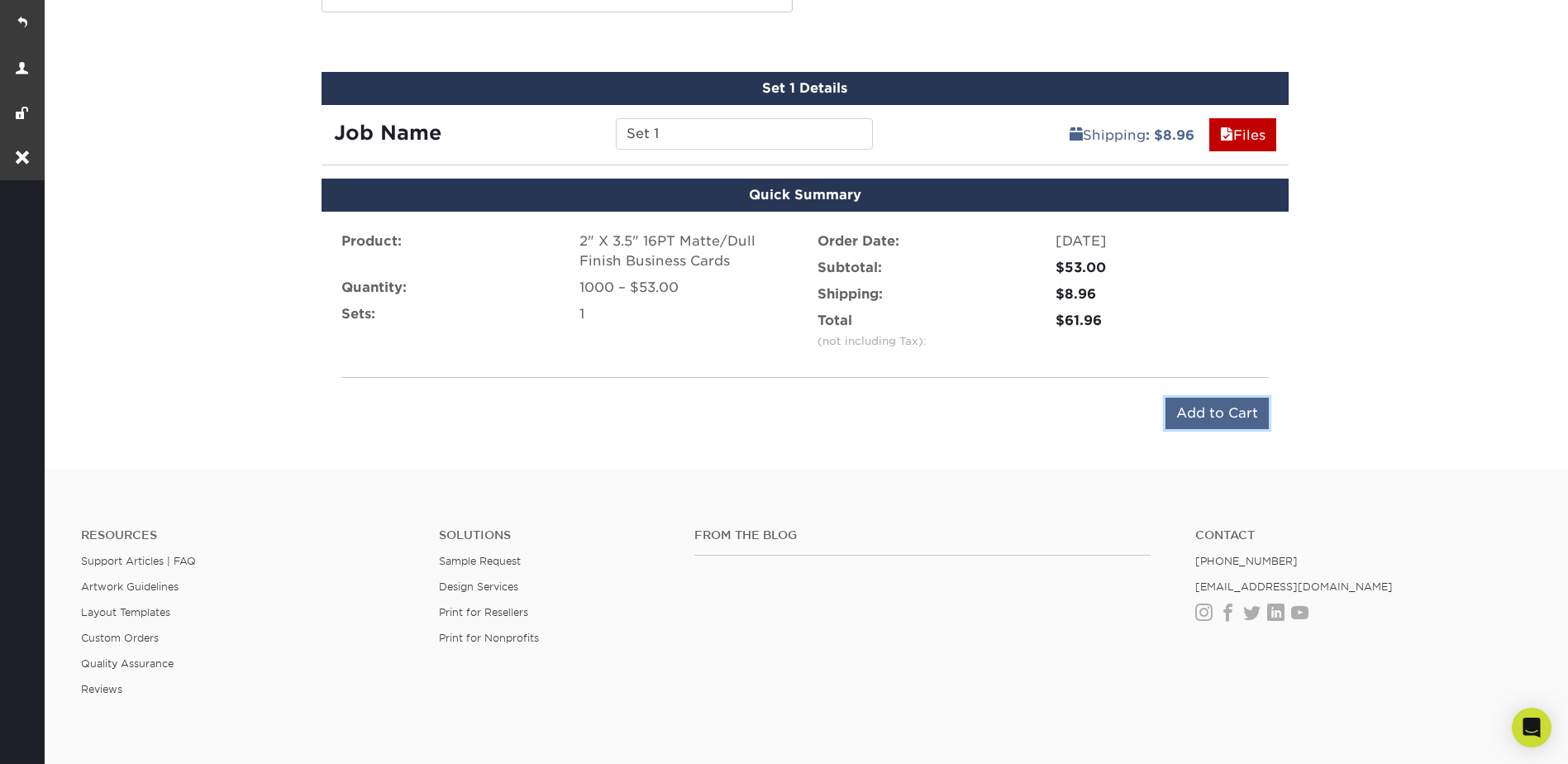
click at [1205, 417] on input "Add to Cart" at bounding box center [1217, 413] width 103 height 32
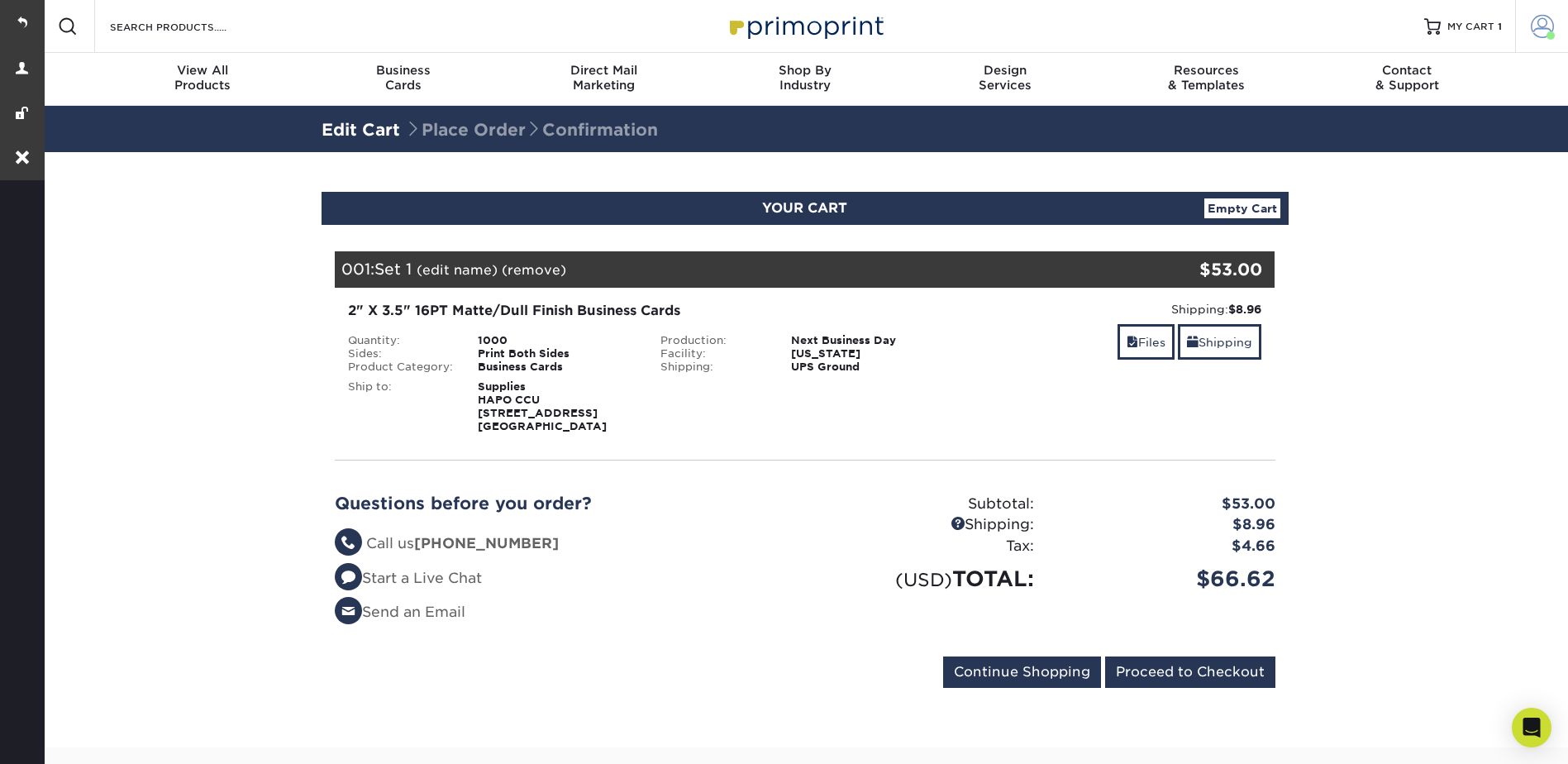
click at [1532, 27] on span at bounding box center [1543, 26] width 23 height 23
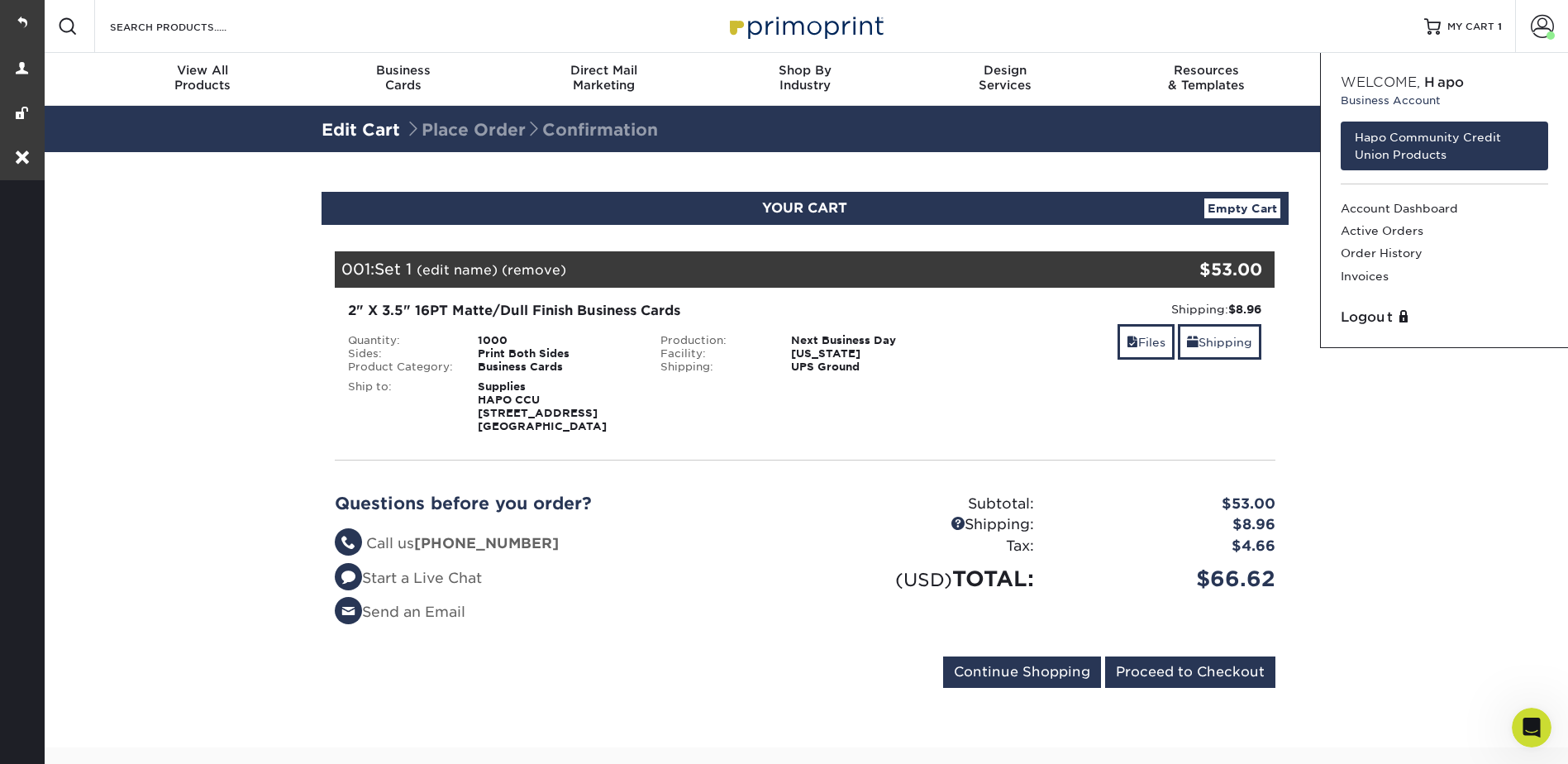
click at [1141, 323] on div "Shipping: $8.96 Discount: - $0.00 Files Shipping" at bounding box center [1118, 367] width 313 height 132
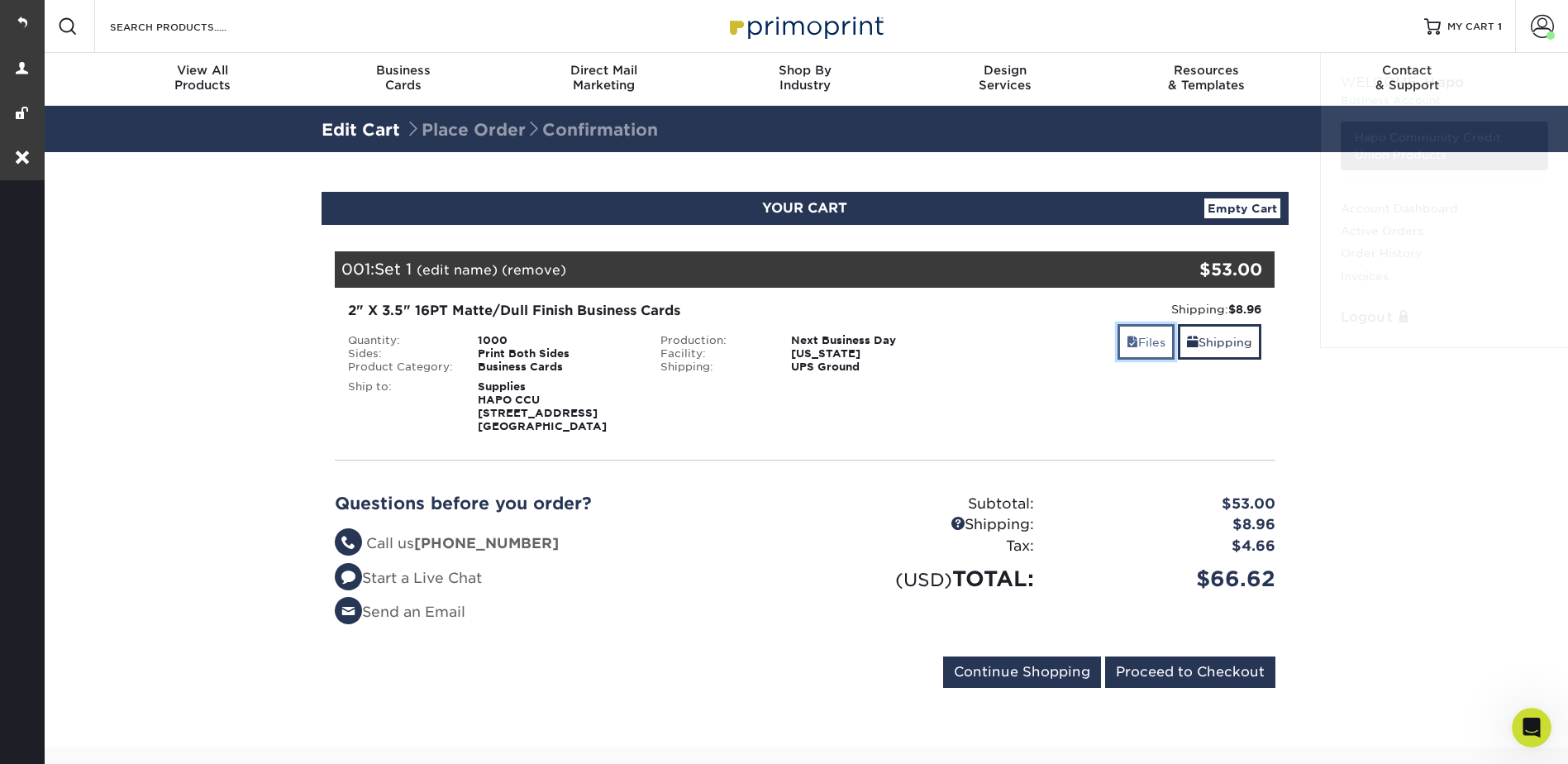
click at [1140, 337] on link "Files" at bounding box center [1146, 342] width 57 height 36
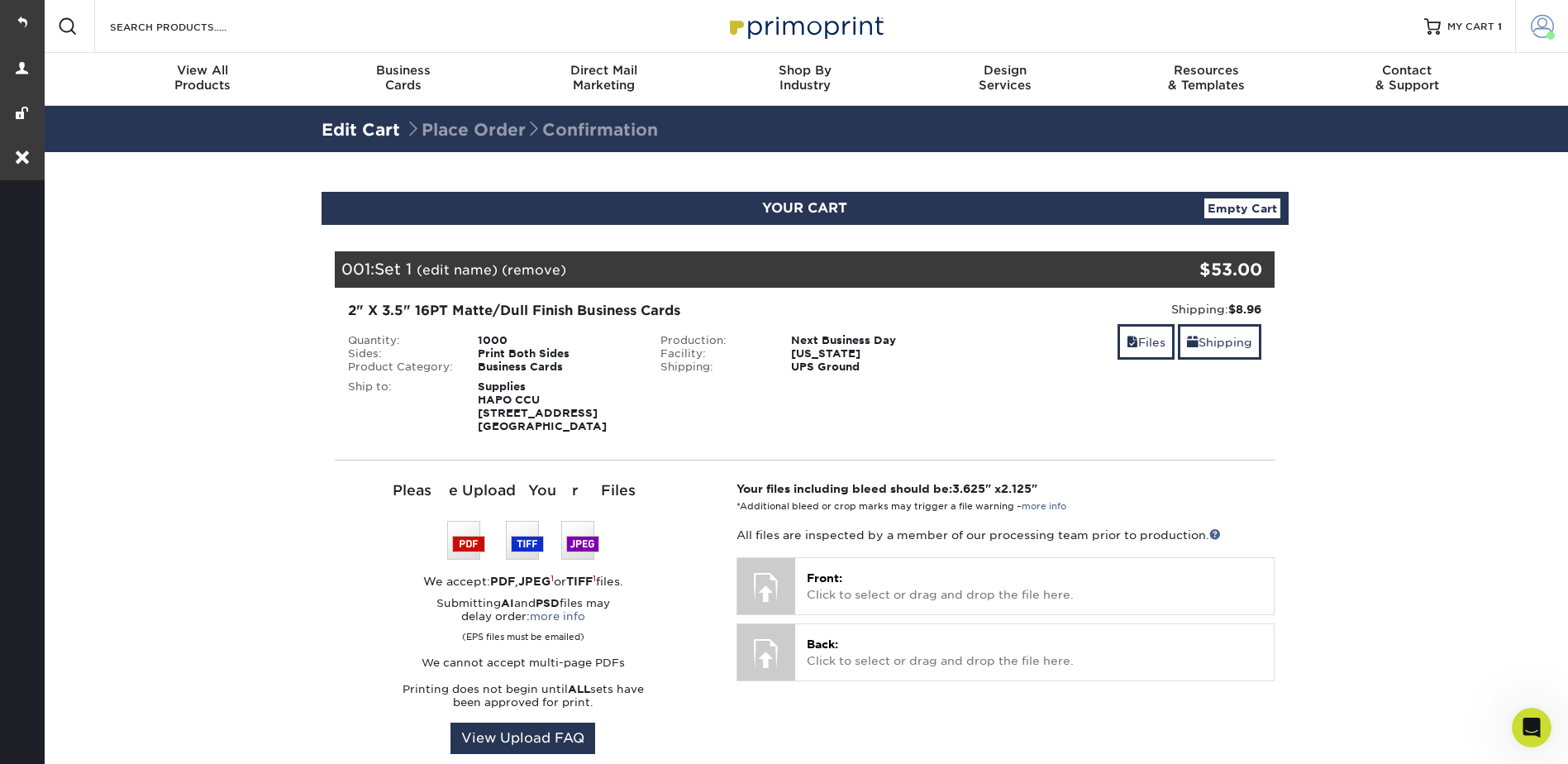
click at [1554, 20] on span at bounding box center [1543, 26] width 23 height 23
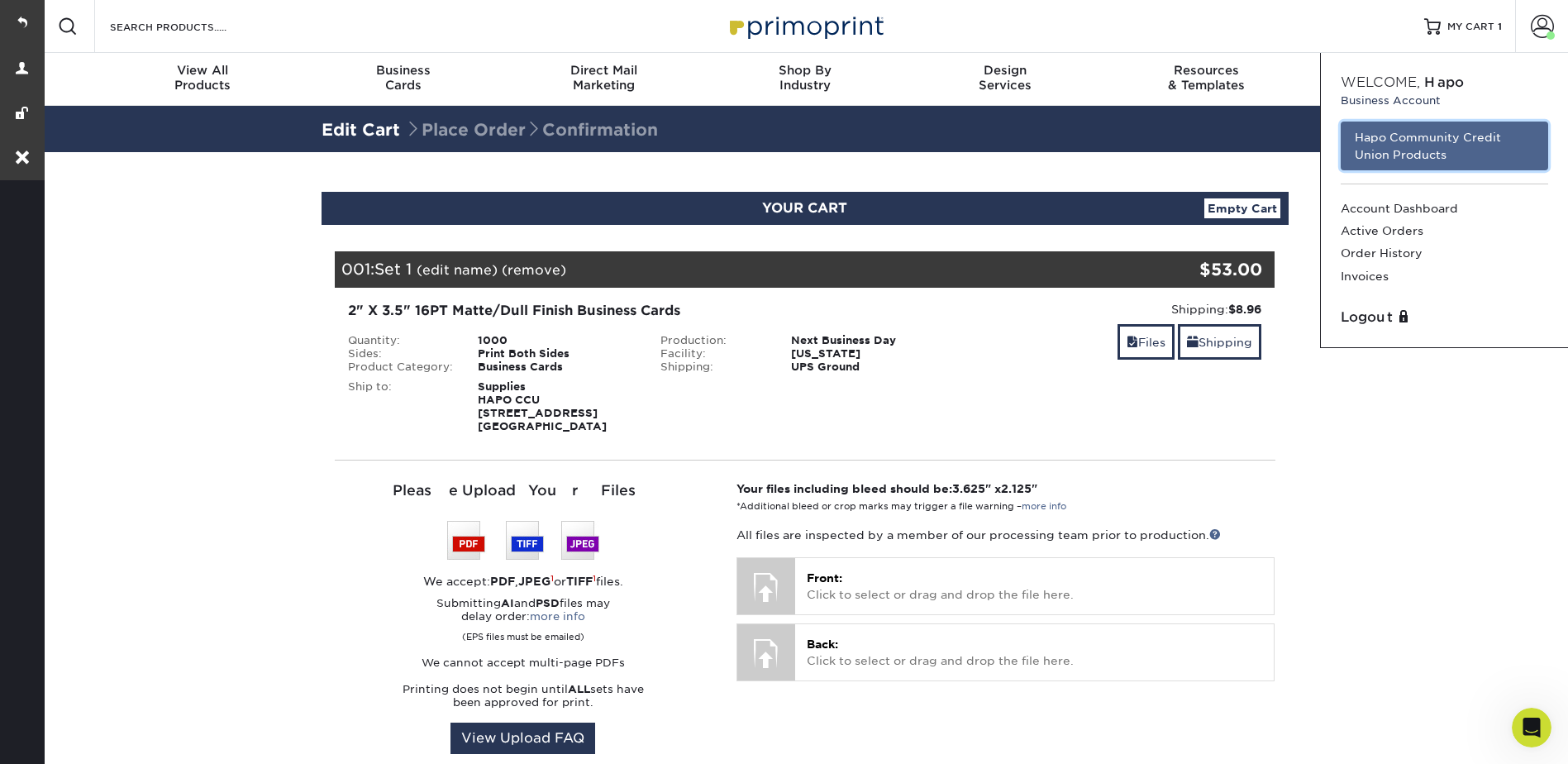
click at [1403, 143] on link "Hapo Community Credit Union Products" at bounding box center [1444, 146] width 208 height 49
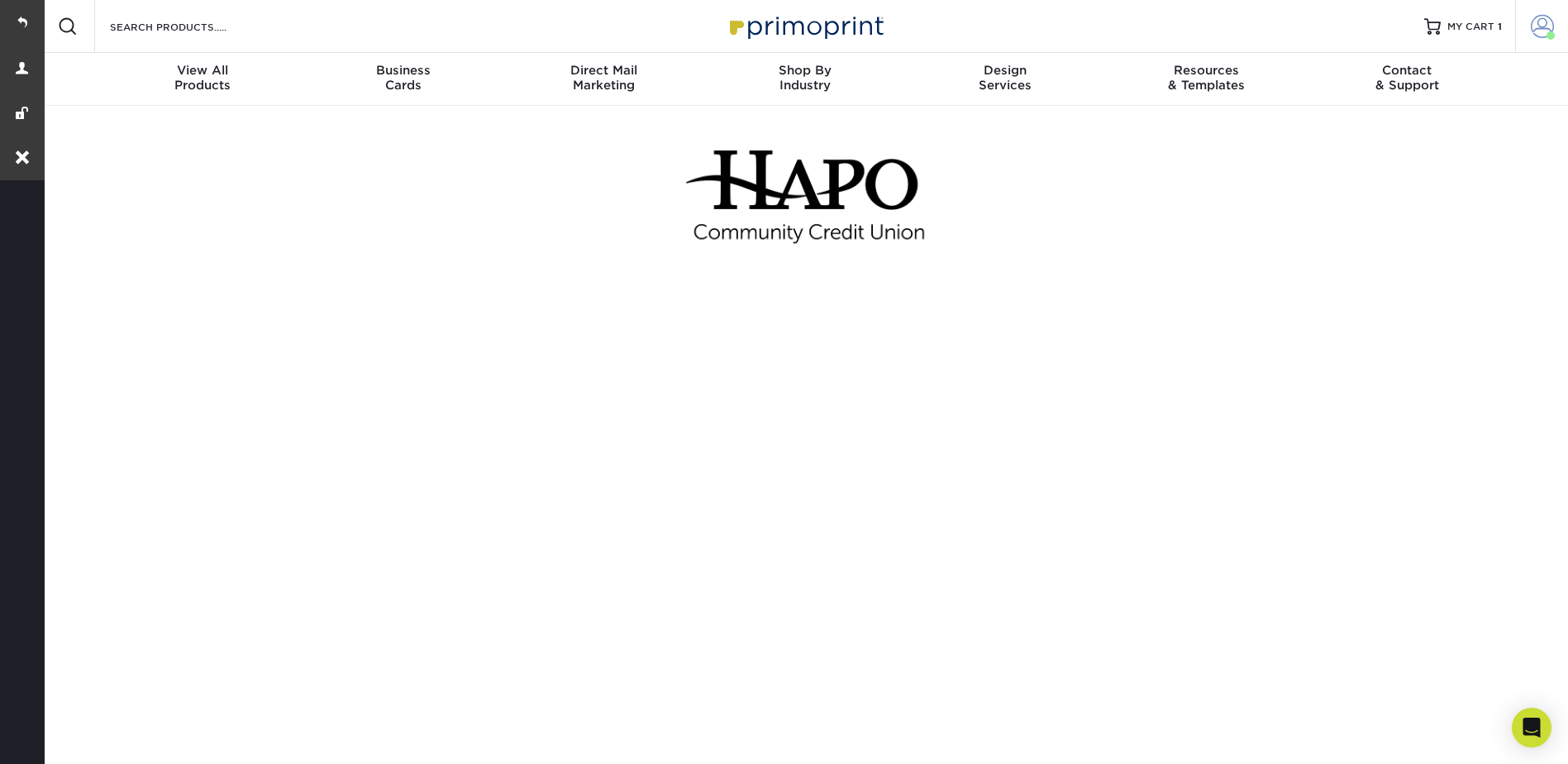
click at [1542, 21] on span at bounding box center [1543, 26] width 23 height 23
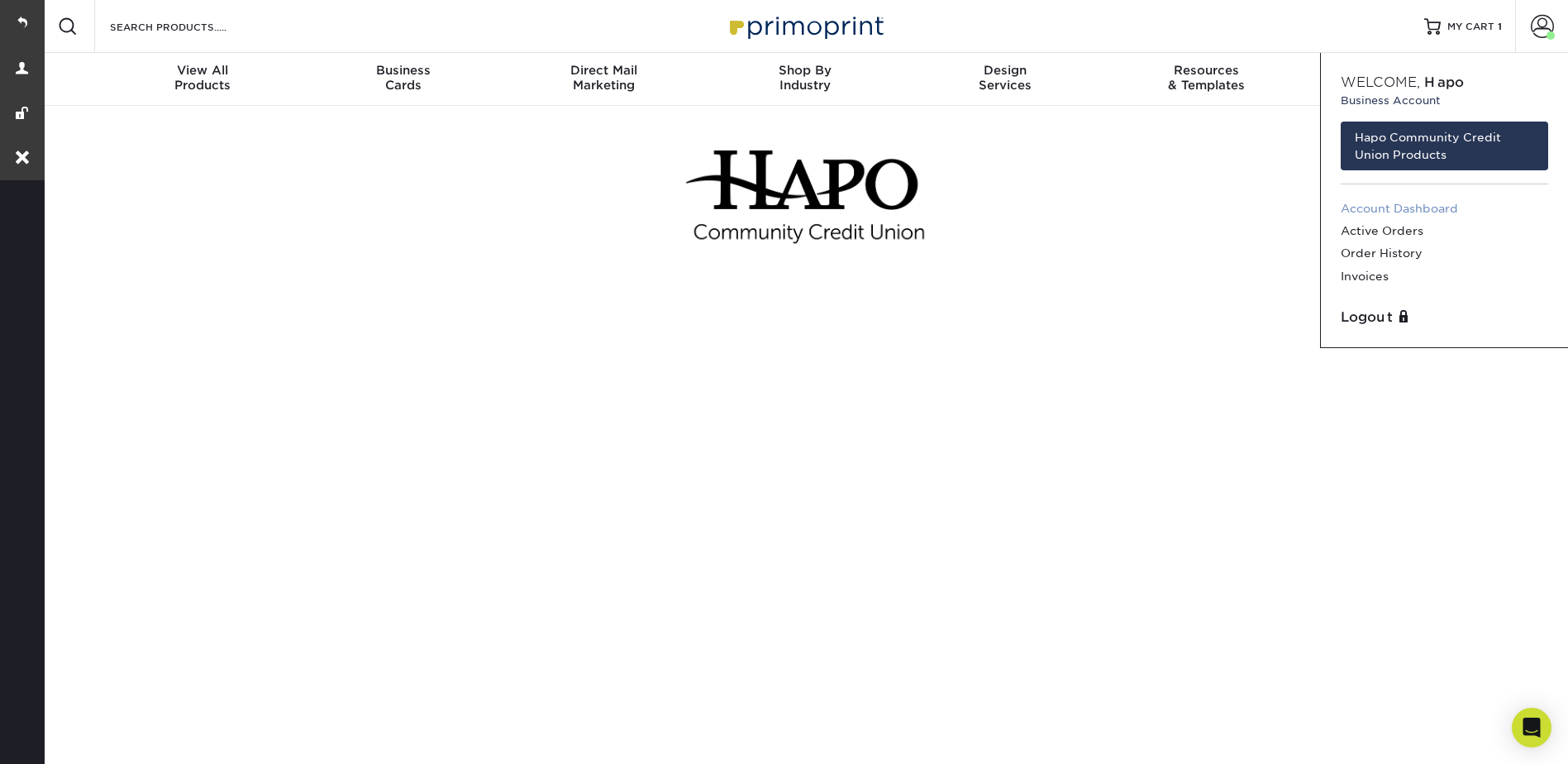
click at [1392, 205] on link "Account Dashboard" at bounding box center [1444, 209] width 208 height 22
click at [1076, 218] on div at bounding box center [805, 197] width 967 height 183
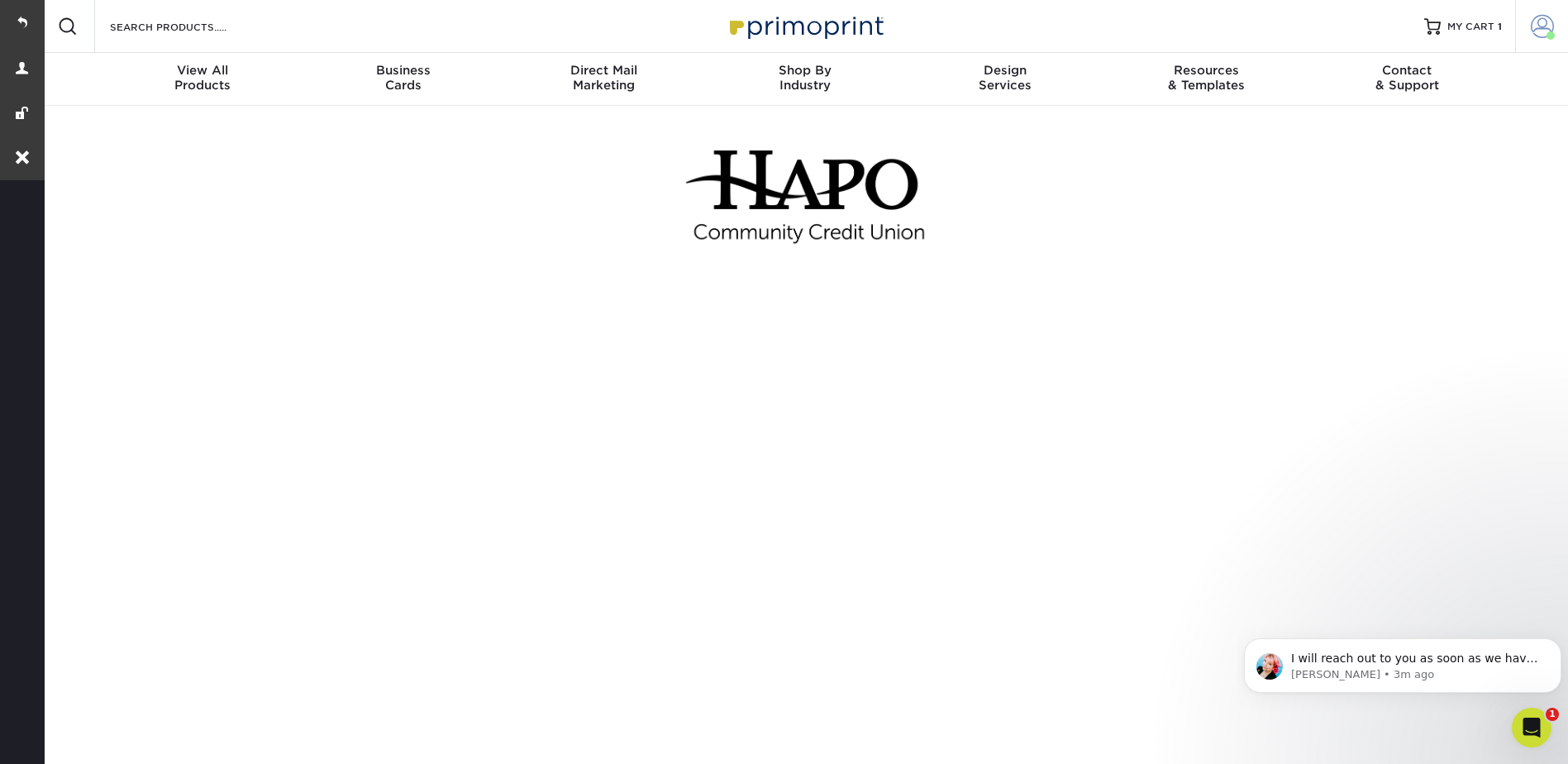
click at [1541, 21] on span at bounding box center [1543, 26] width 23 height 23
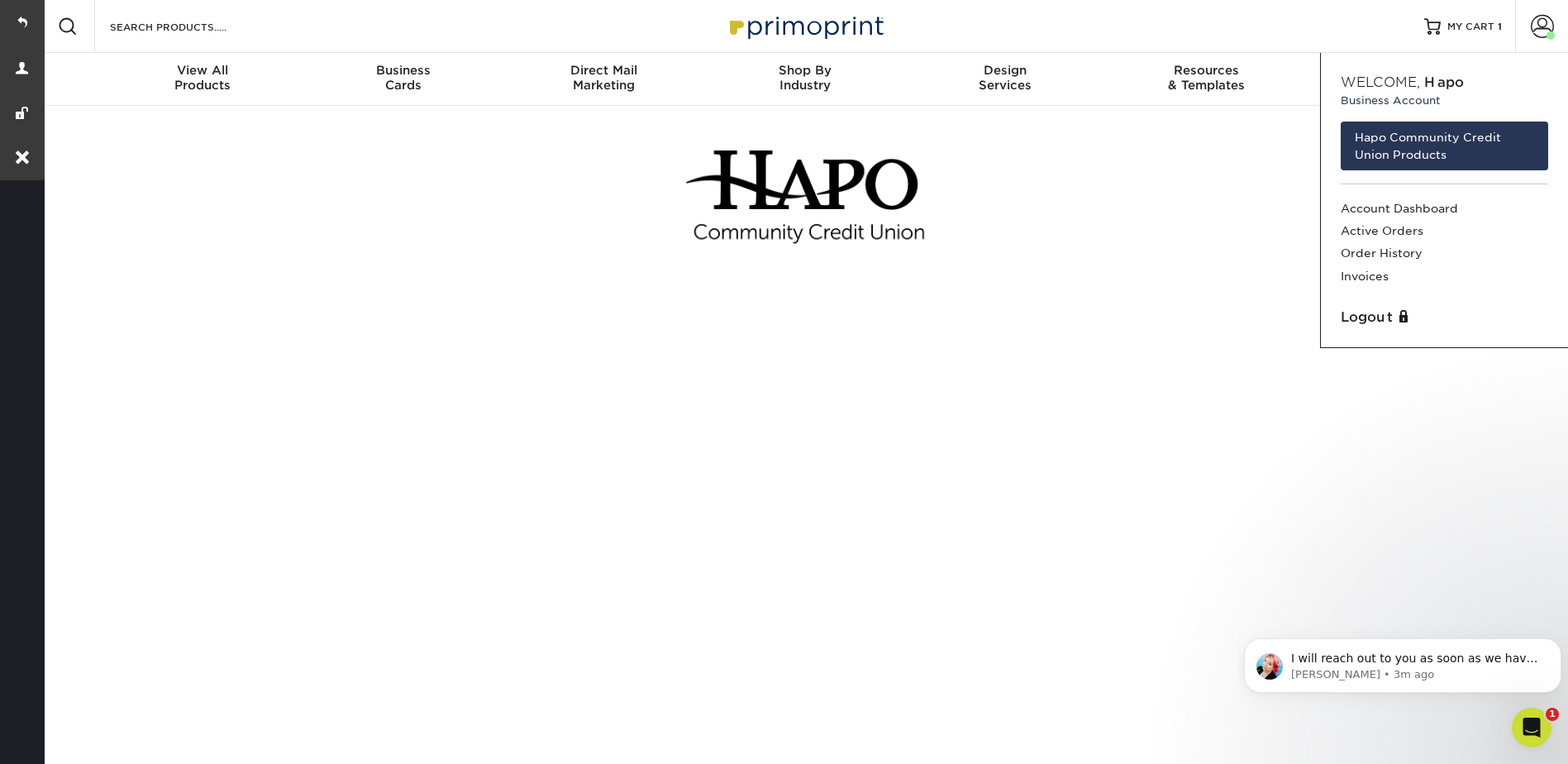
click at [1085, 153] on div at bounding box center [805, 197] width 967 height 183
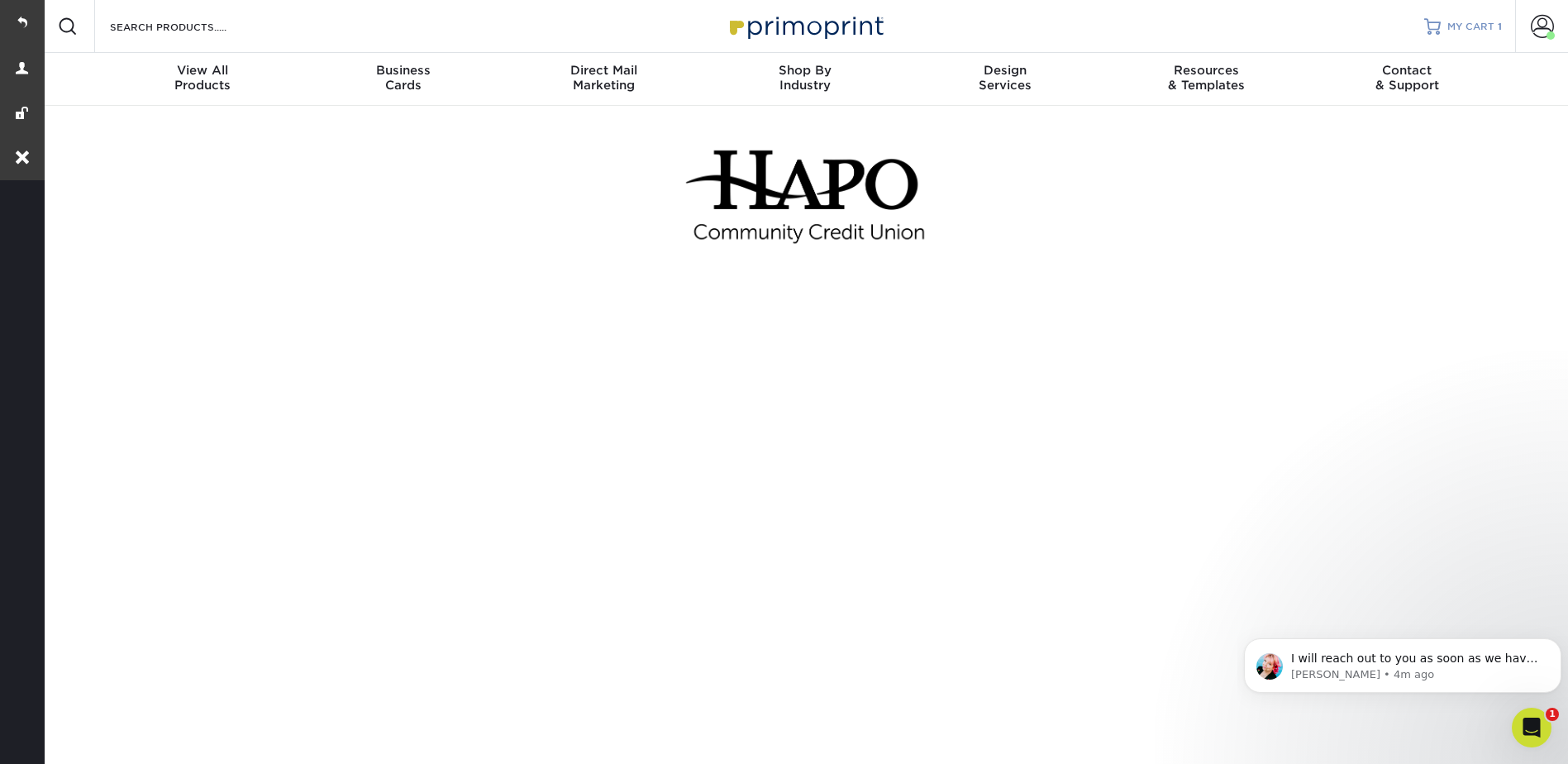
click at [1469, 20] on span "MY CART" at bounding box center [1470, 27] width 47 height 14
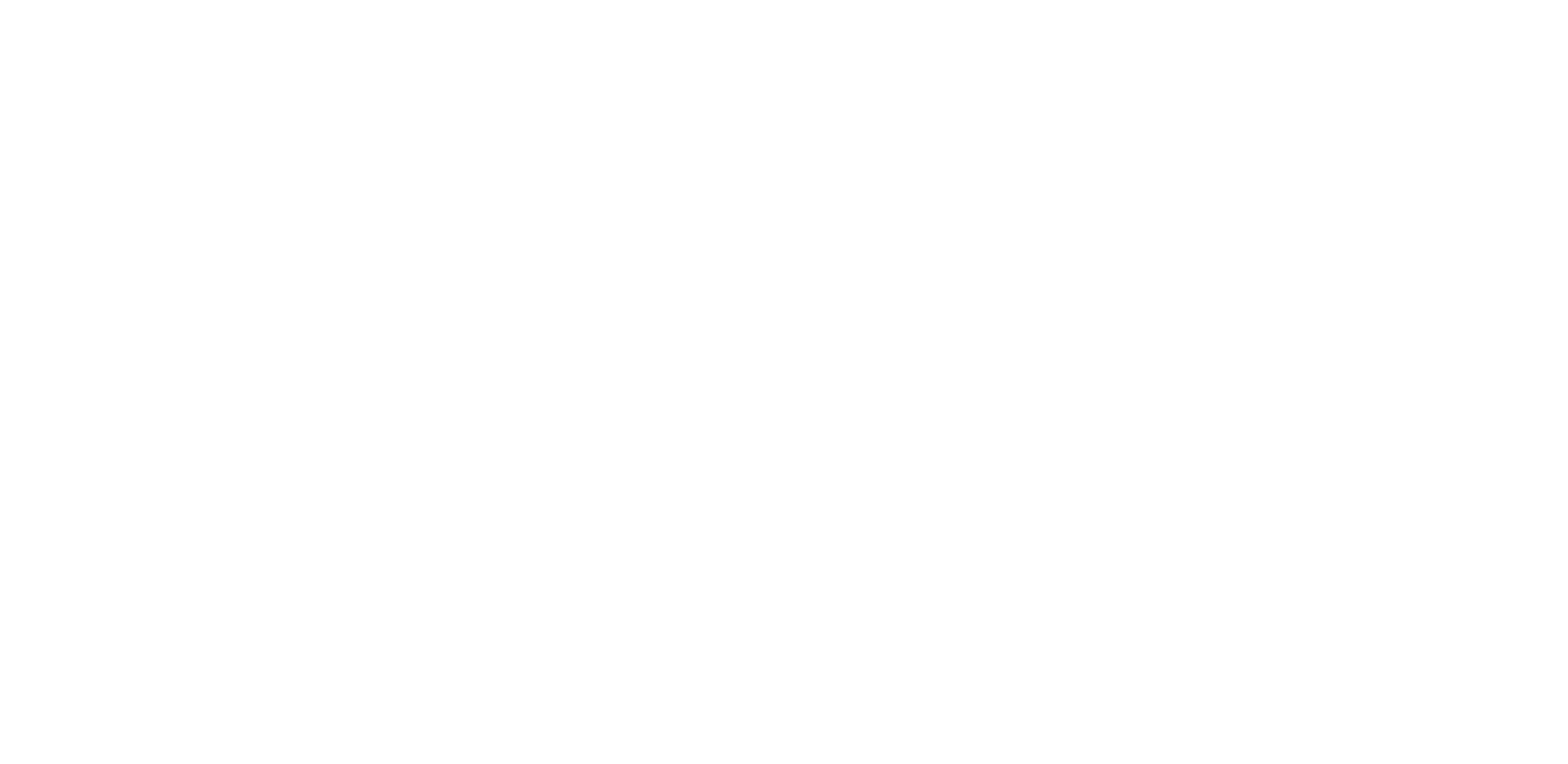
select select "183780"
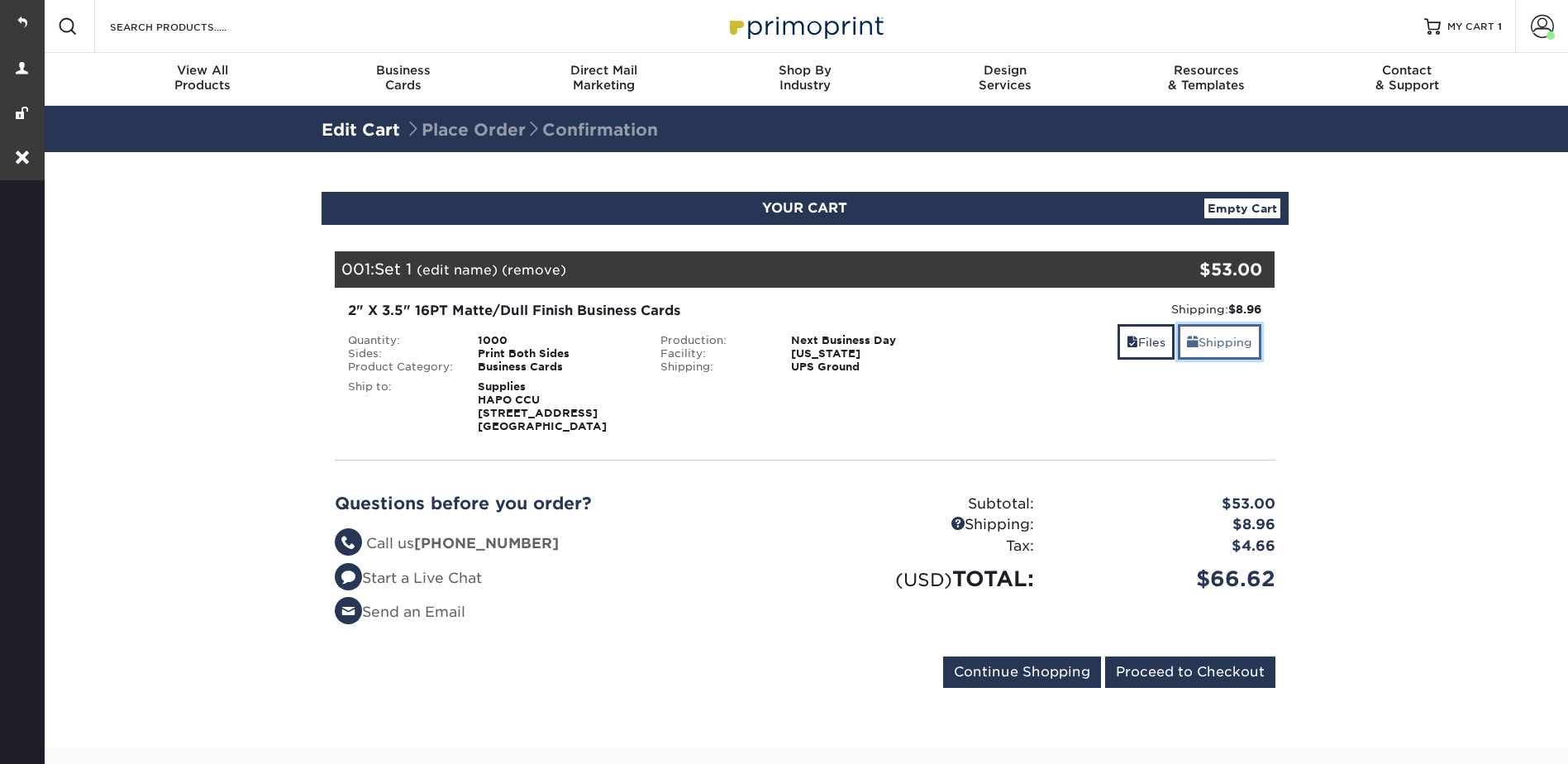
click at [1232, 347] on link "Shipping" at bounding box center [1219, 342] width 83 height 36
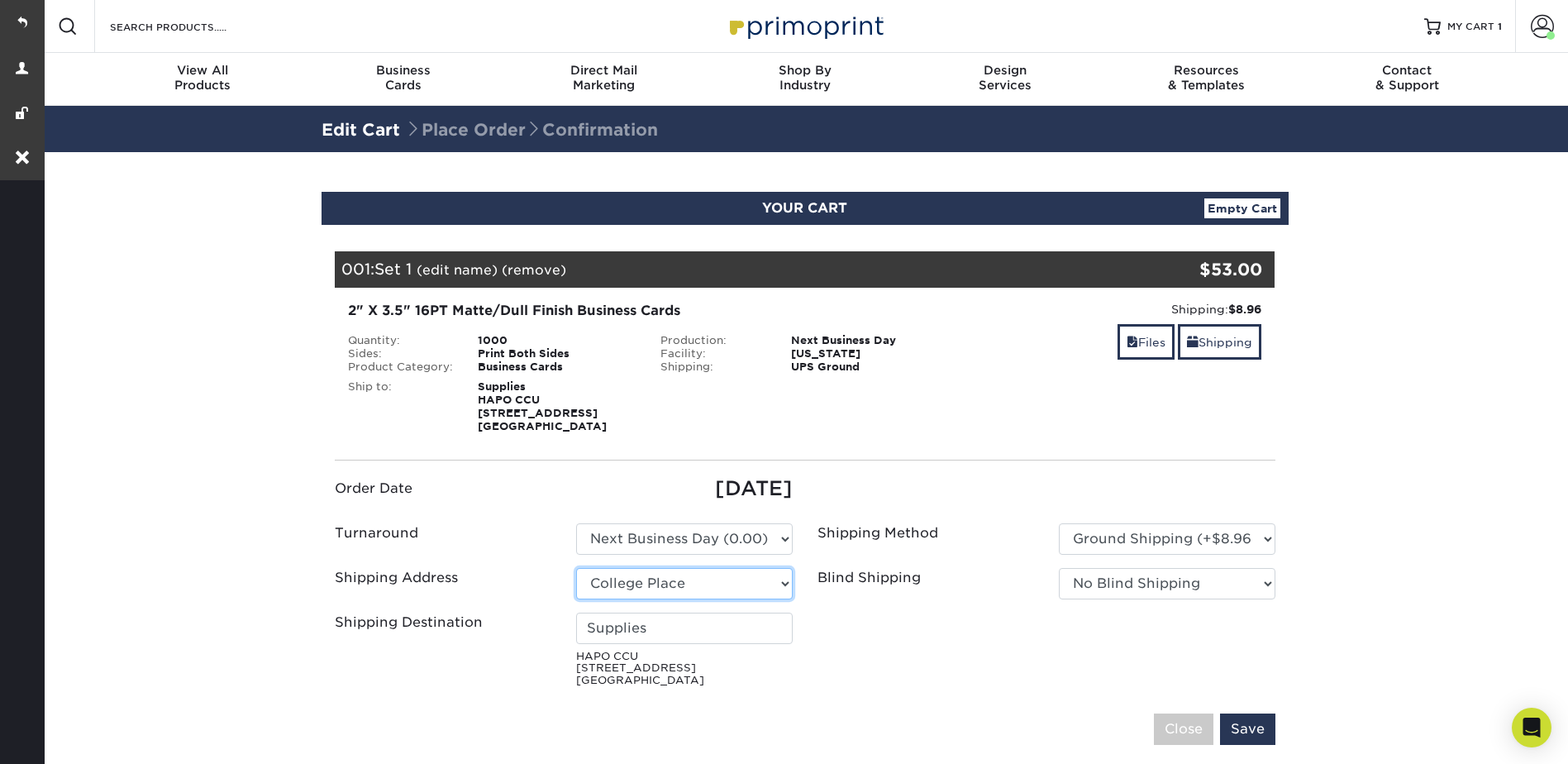
click at [673, 580] on select "Select One [GEOGRAPHIC_DATA] [GEOGRAPHIC_DATA] Place Commericial Services [PERS…" at bounding box center [685, 583] width 216 height 32
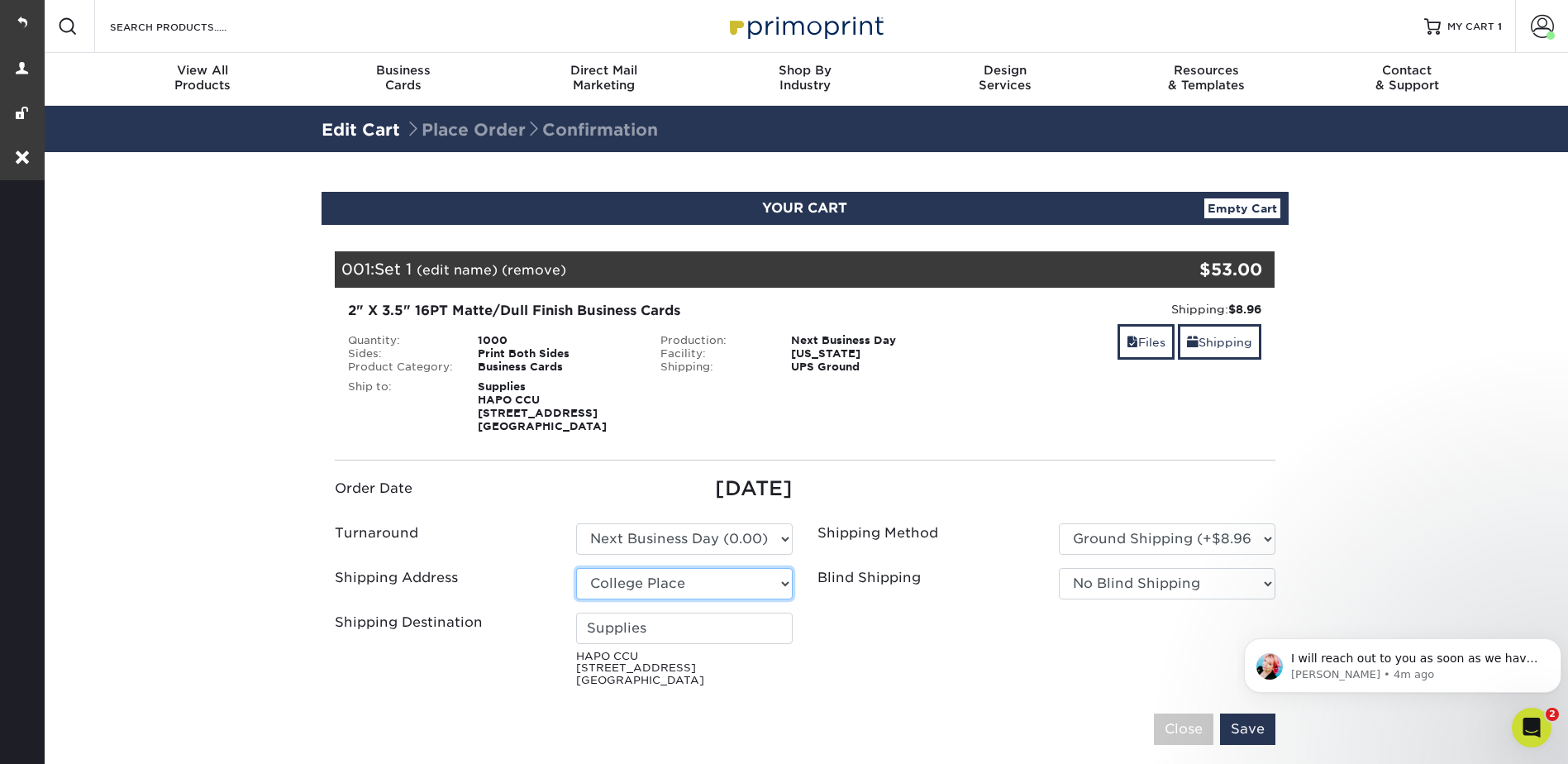
click at [673, 580] on select "Select One [GEOGRAPHIC_DATA] [GEOGRAPHIC_DATA] Place Commericial Services [PERS…" at bounding box center [685, 583] width 216 height 32
click at [1543, 253] on section "YOUR CART Empty Cart Your Cart is Empty Hapo Community Credit Union Products Vi…" at bounding box center [804, 609] width 1526 height 914
